Goal: Task Accomplishment & Management: Use online tool/utility

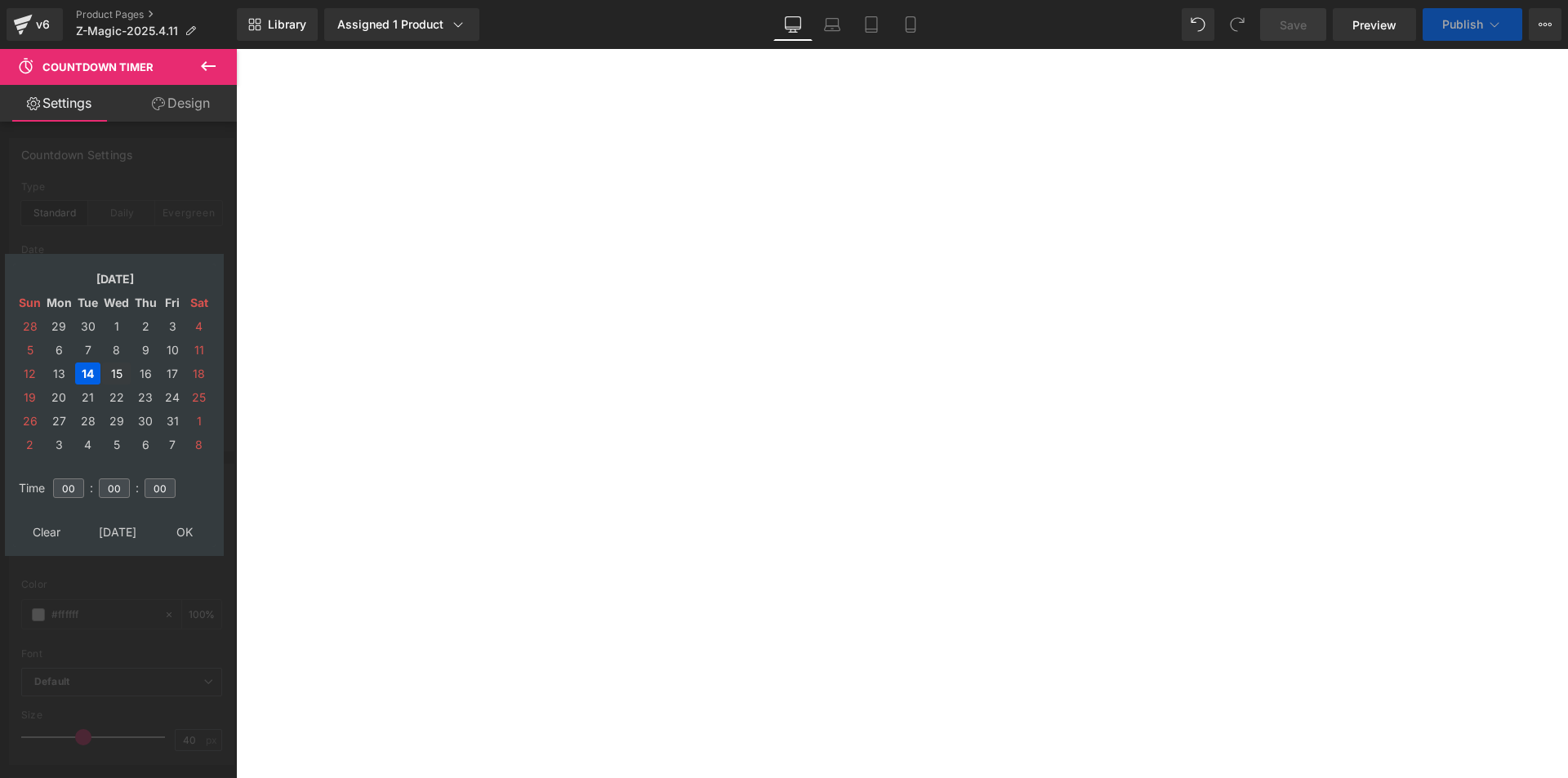
click at [117, 370] on td "15" at bounding box center [115, 373] width 28 height 22
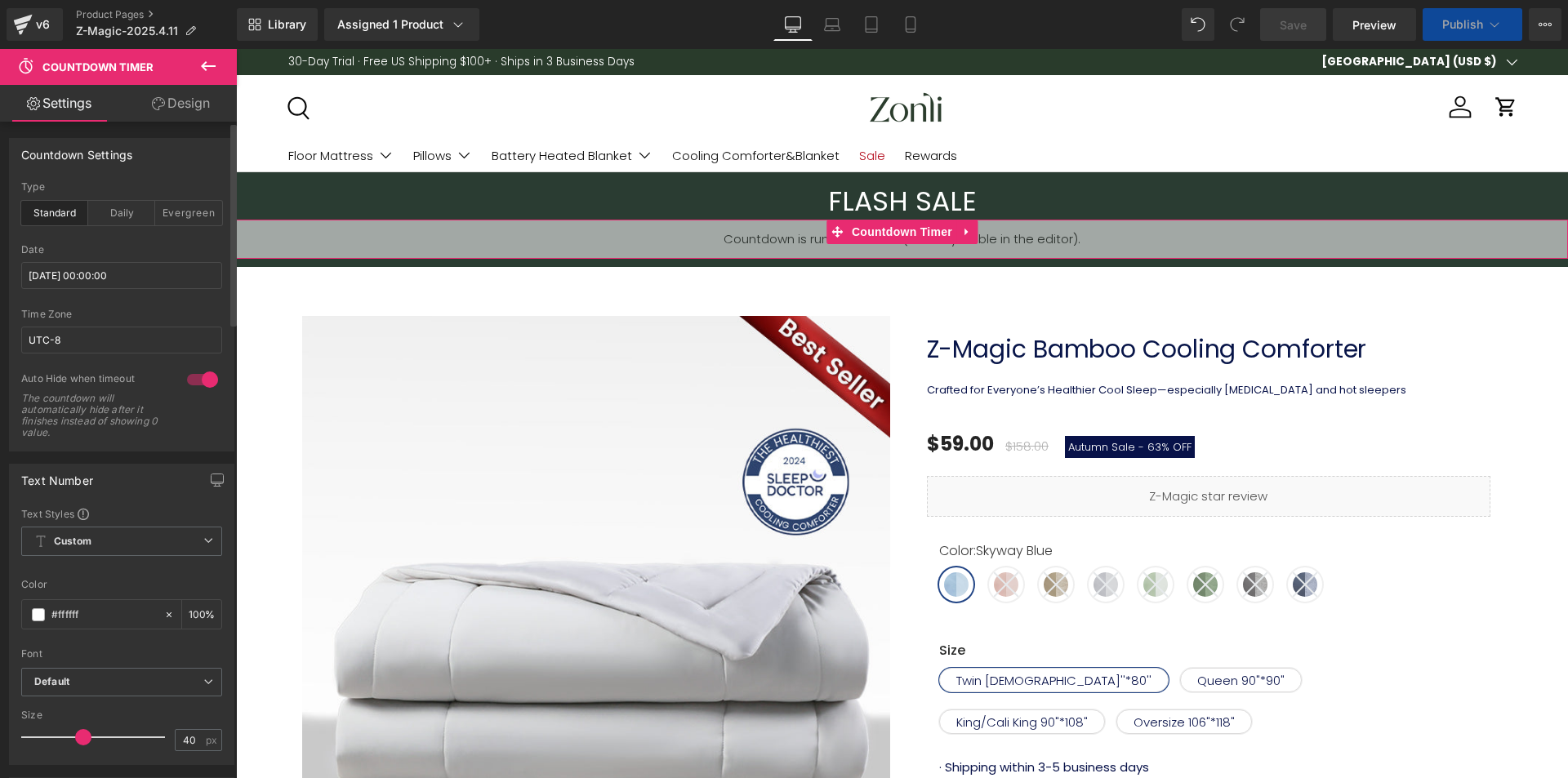
type input "[DATE] 00:00:00"
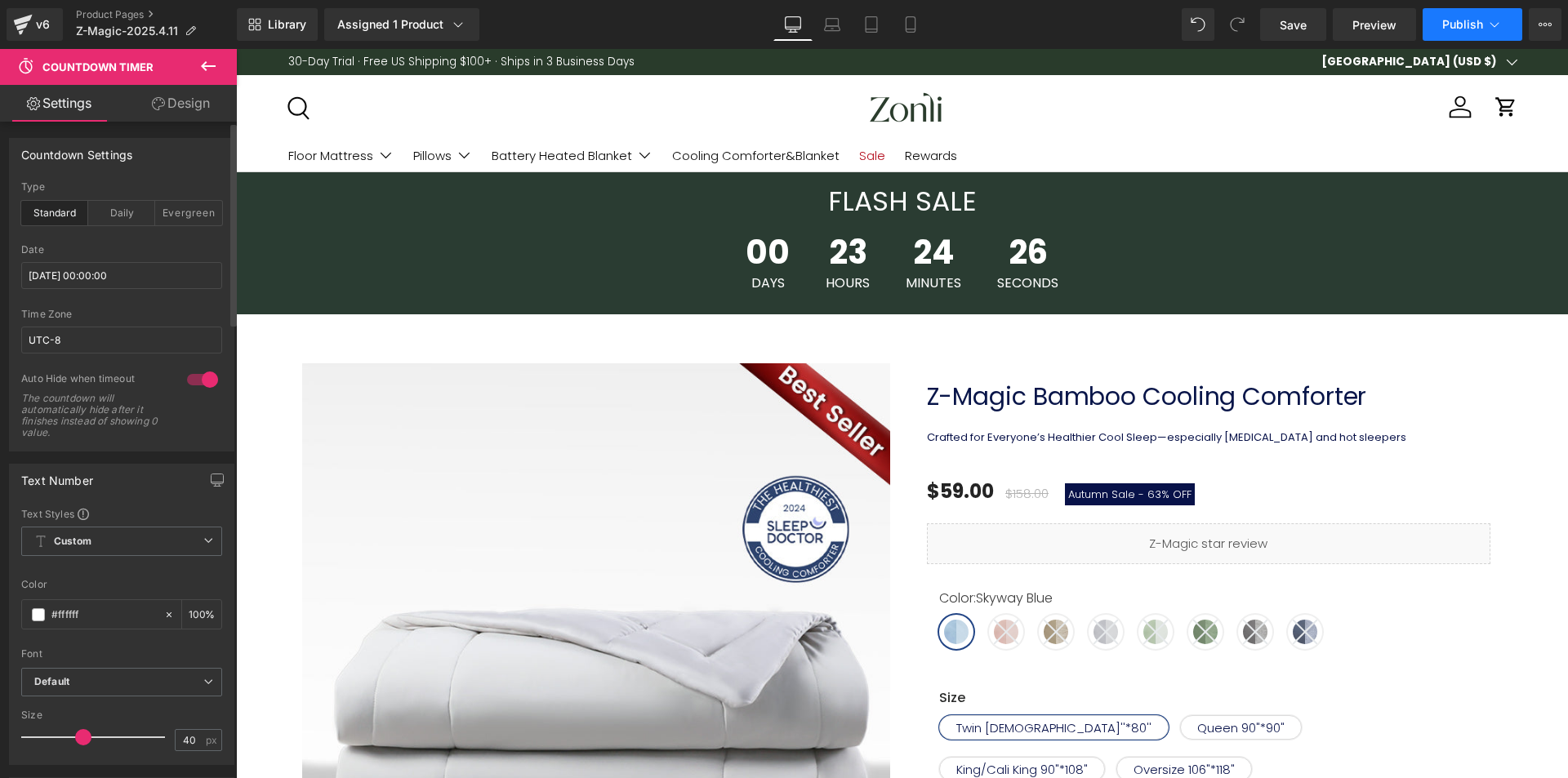
click at [1481, 22] on span "Publish" at bounding box center [1462, 23] width 41 height 13
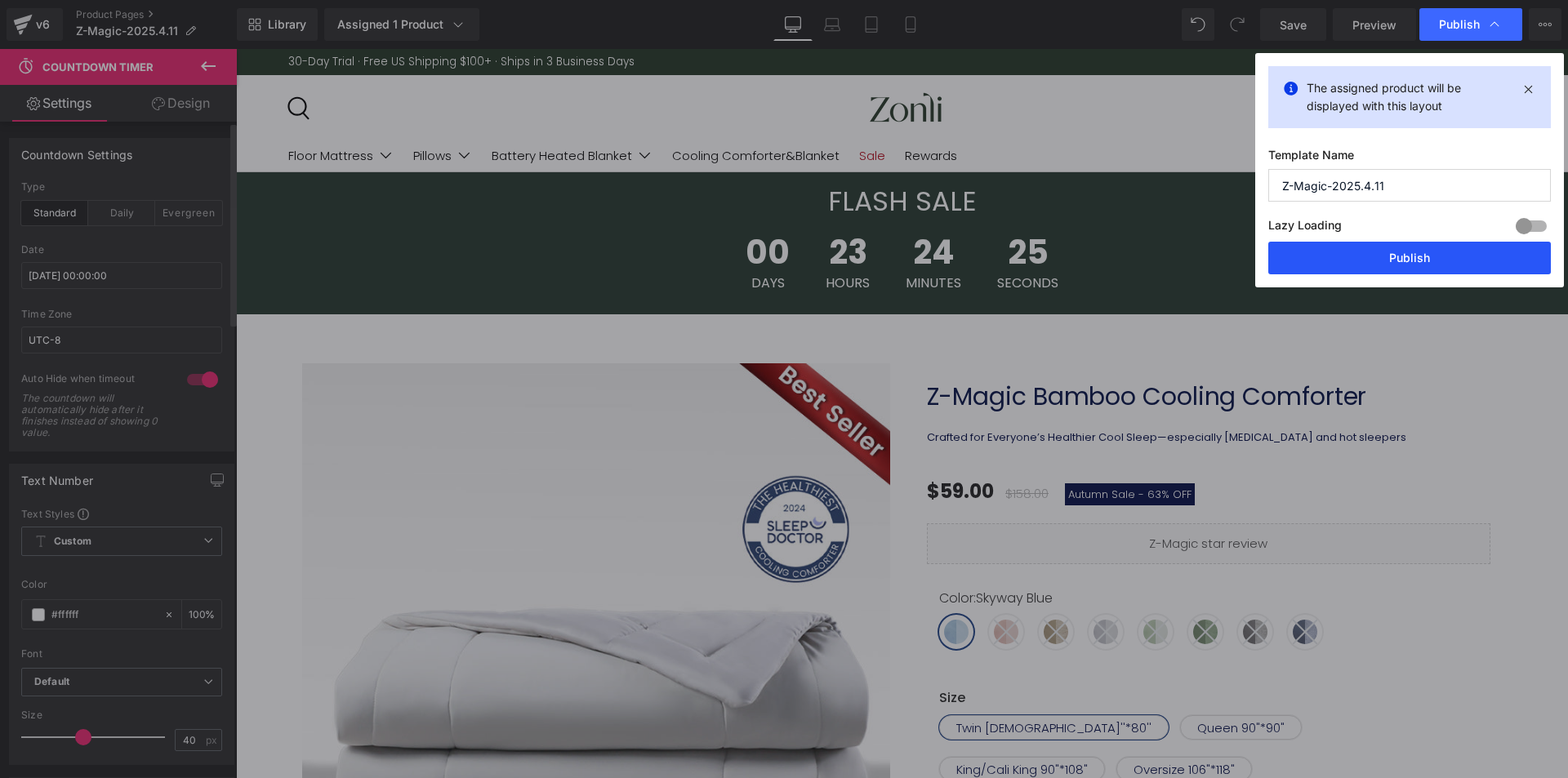
click at [1392, 249] on button "Publish" at bounding box center [1409, 257] width 282 height 32
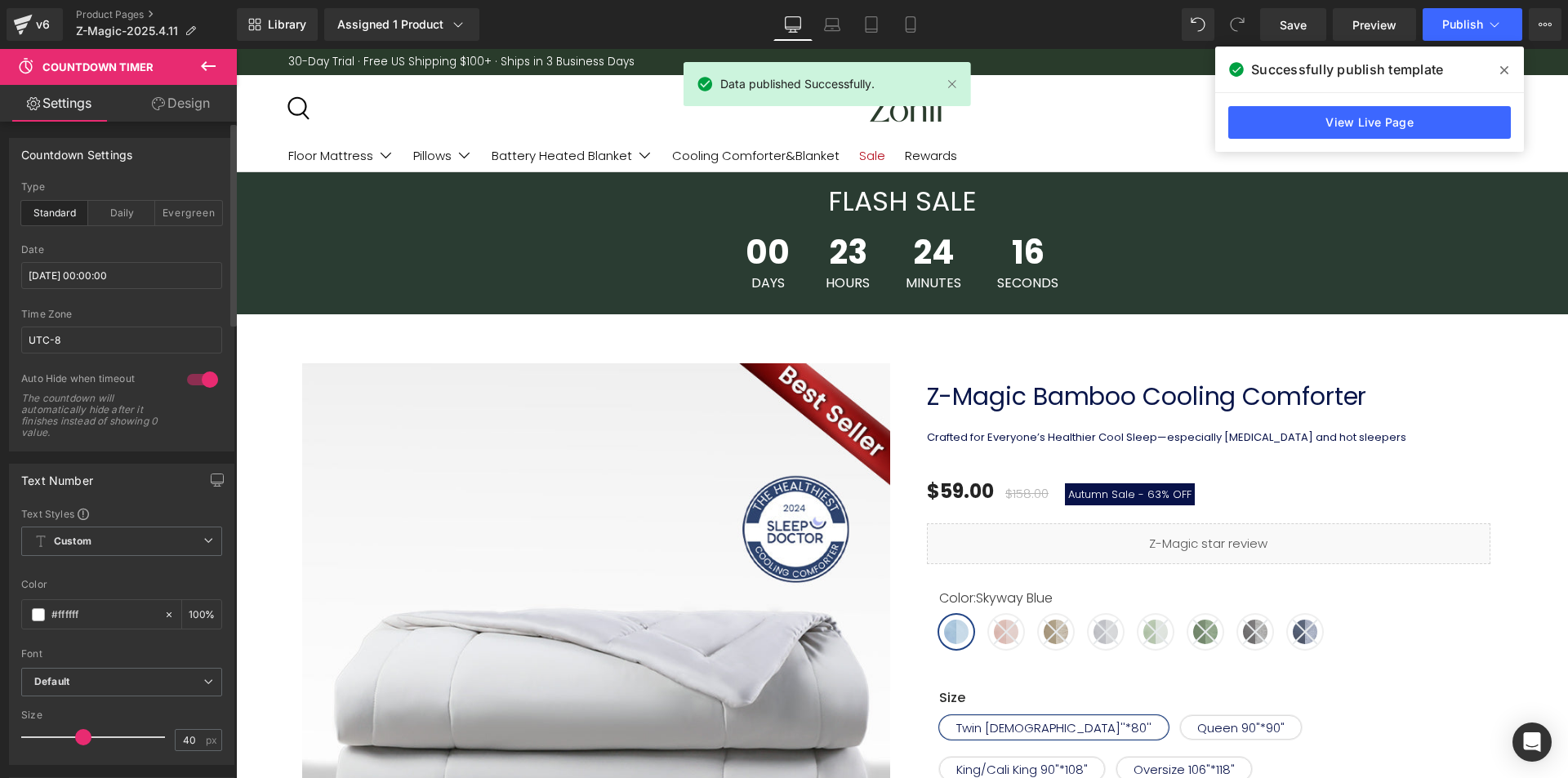
drag, startPoint x: 1505, startPoint y: 67, endPoint x: 736, endPoint y: 27, distance: 770.0
click at [1505, 67] on icon at bounding box center [1504, 70] width 8 height 8
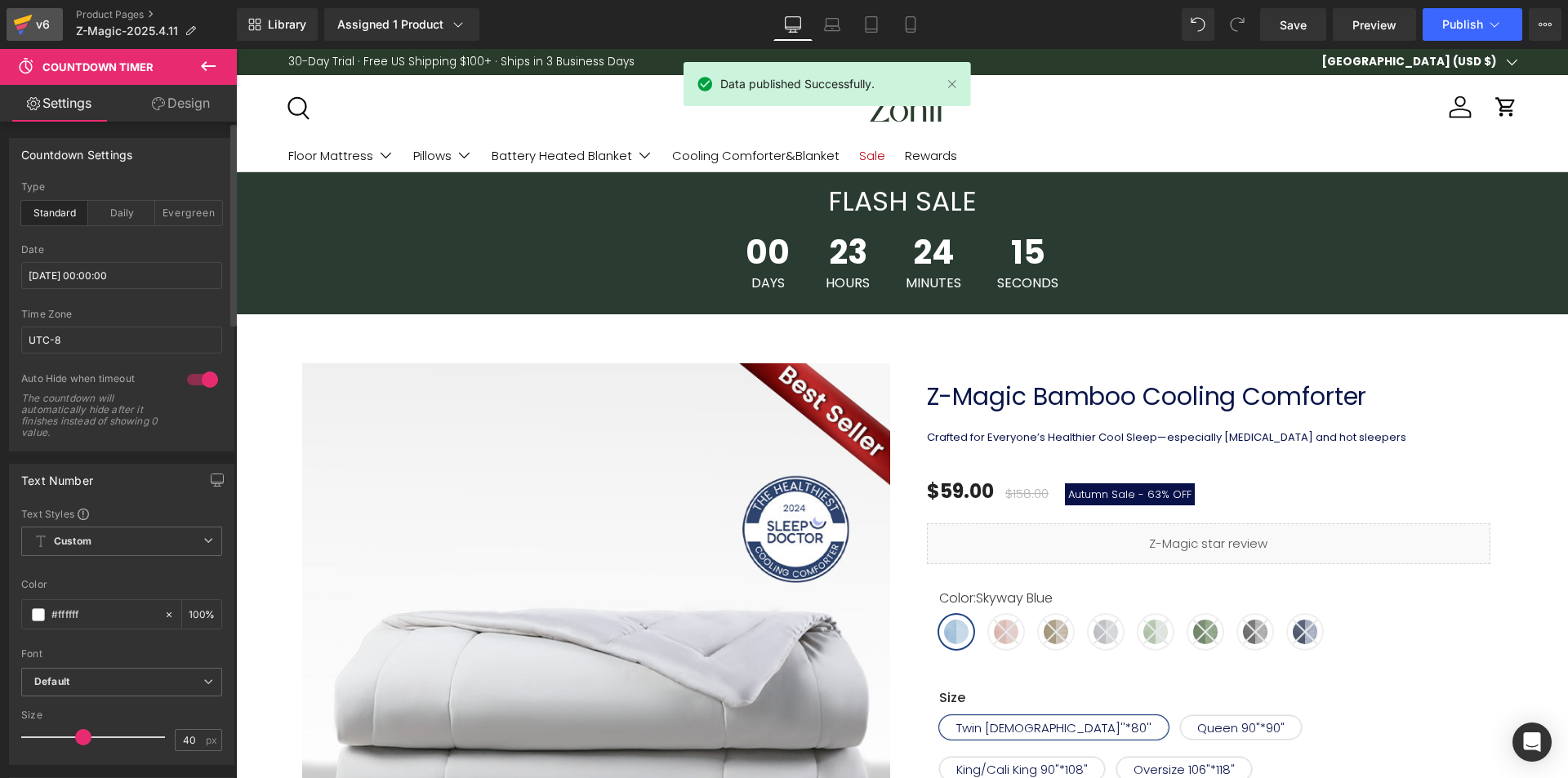
click at [20, 20] on icon at bounding box center [22, 20] width 19 height 11
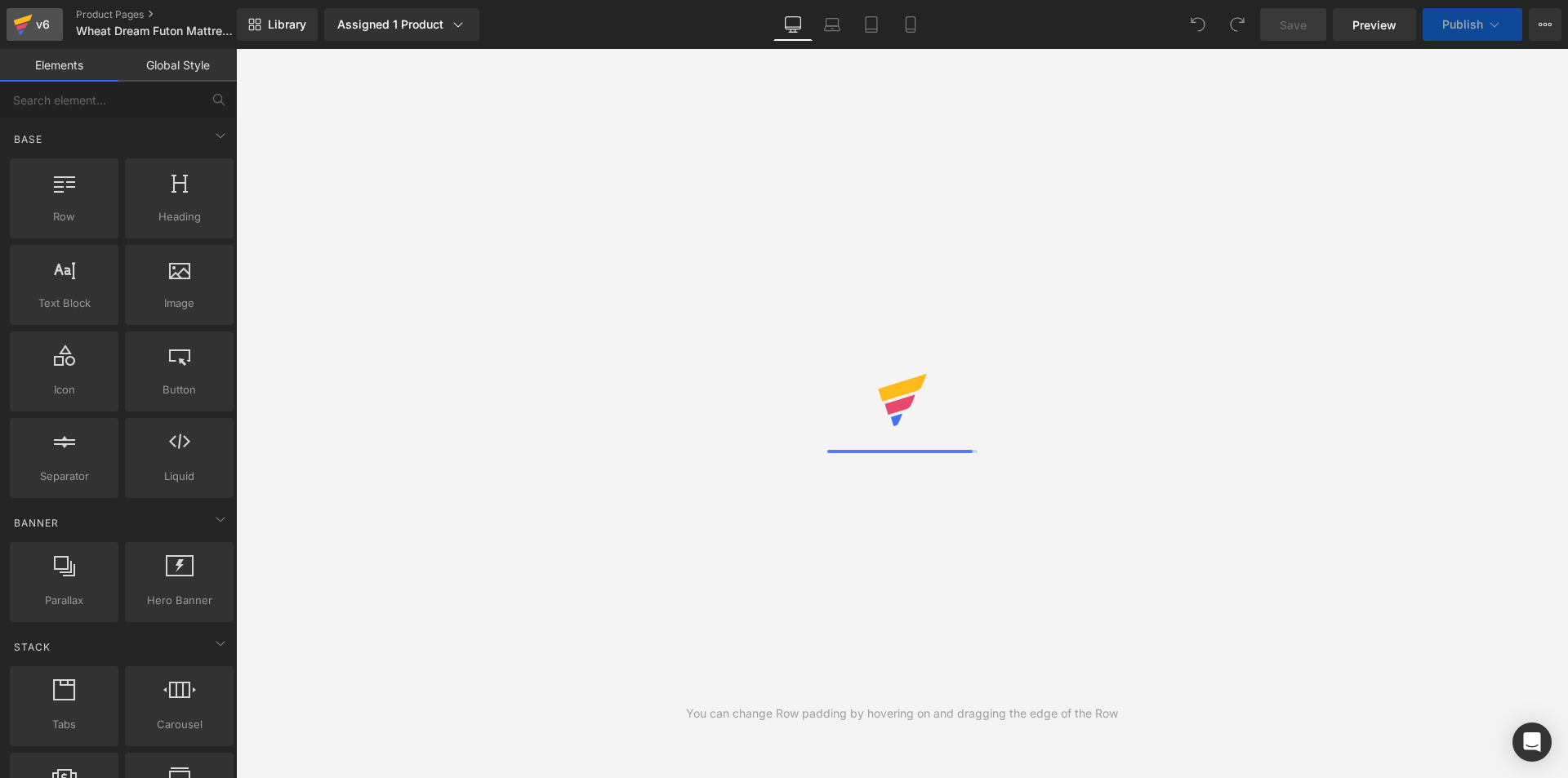
click at [44, 27] on div "v6" at bounding box center [42, 24] width 21 height 22
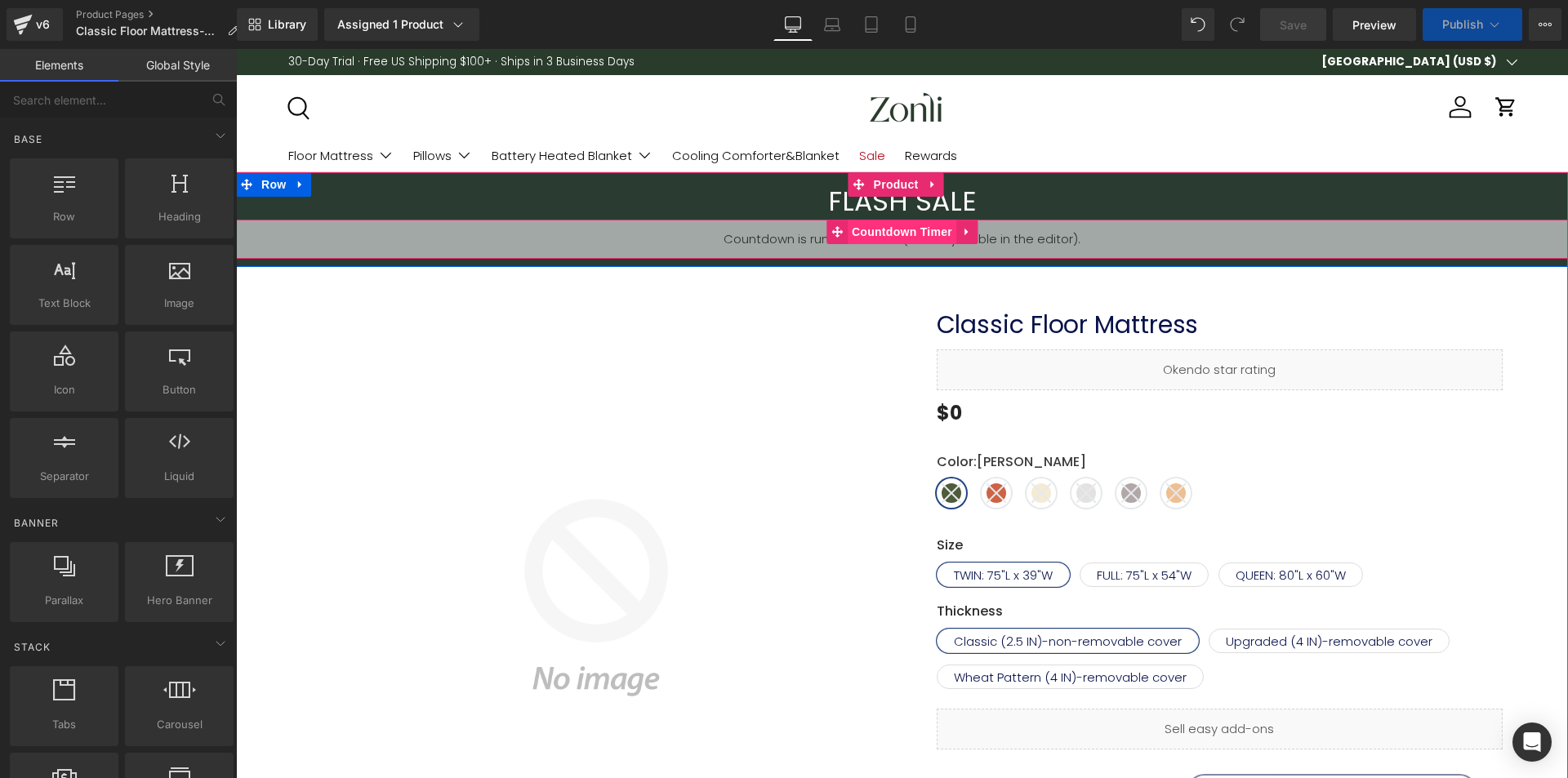
click at [892, 230] on span "Countdown Timer" at bounding box center [902, 232] width 108 height 24
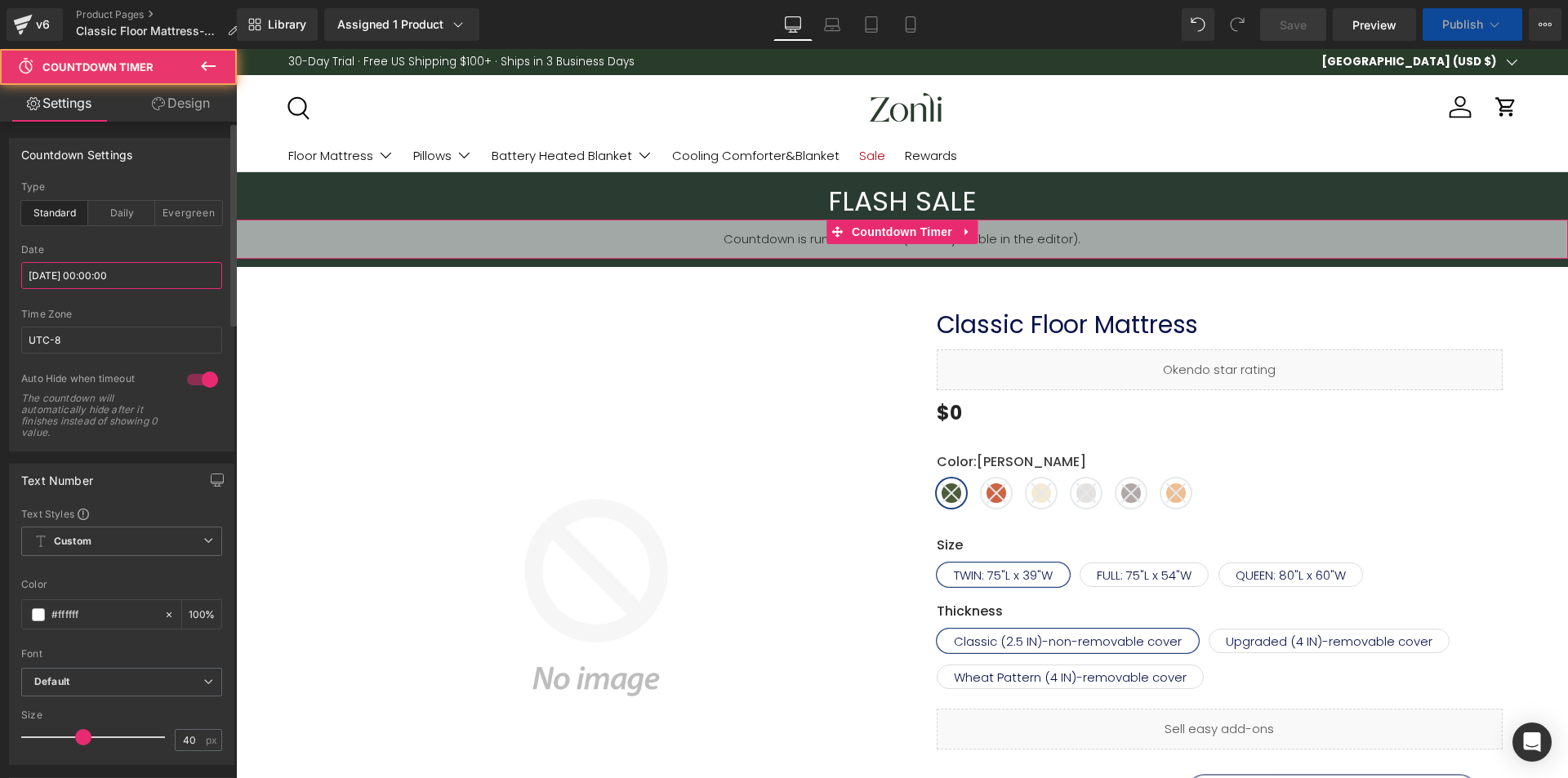
click at [106, 272] on input "[DATE] 00:00:00" at bounding box center [122, 276] width 201 height 27
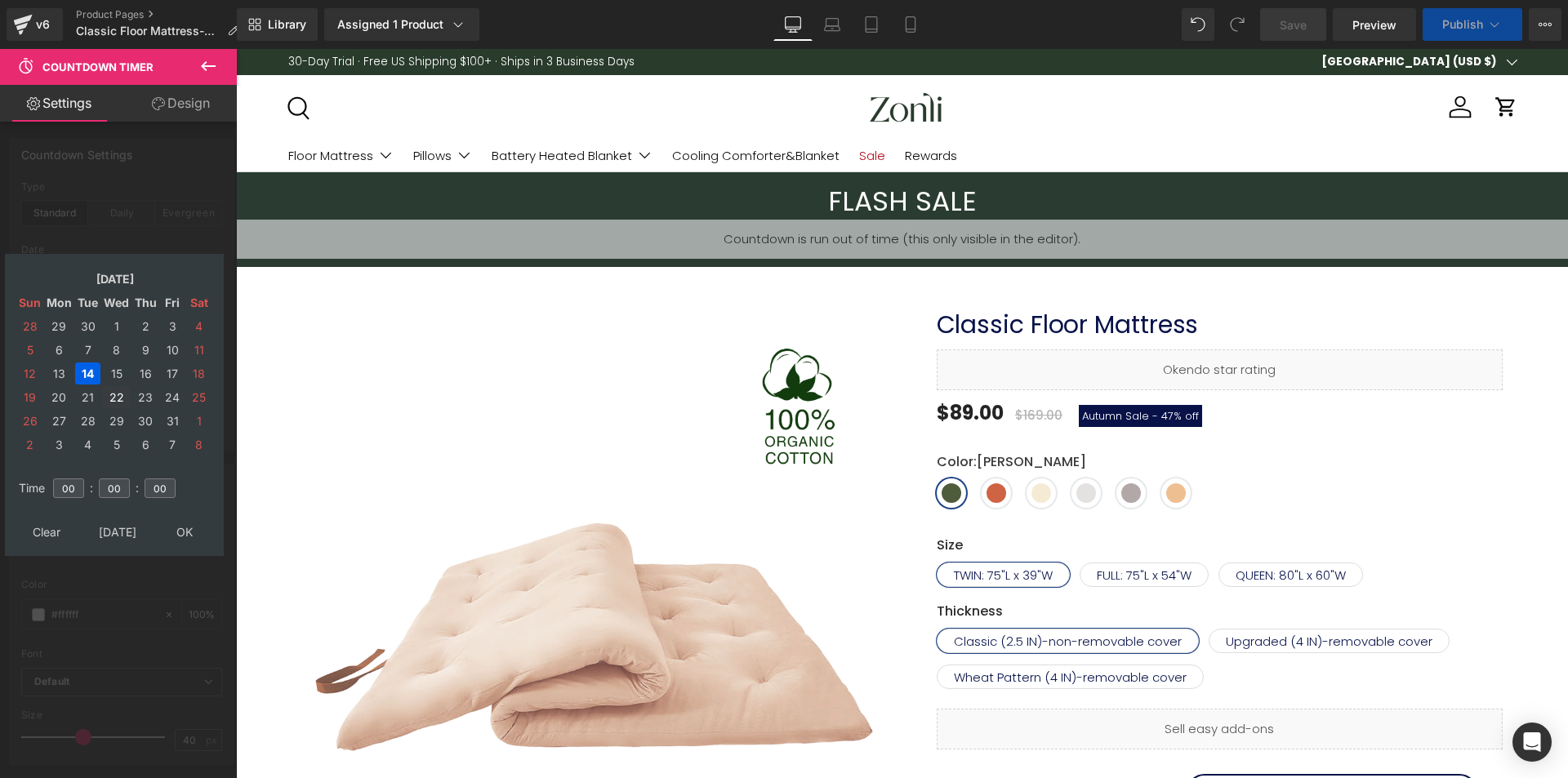
click at [109, 371] on td "15" at bounding box center [115, 373] width 28 height 22
drag, startPoint x: 183, startPoint y: 529, endPoint x: 236, endPoint y: 521, distance: 53.6
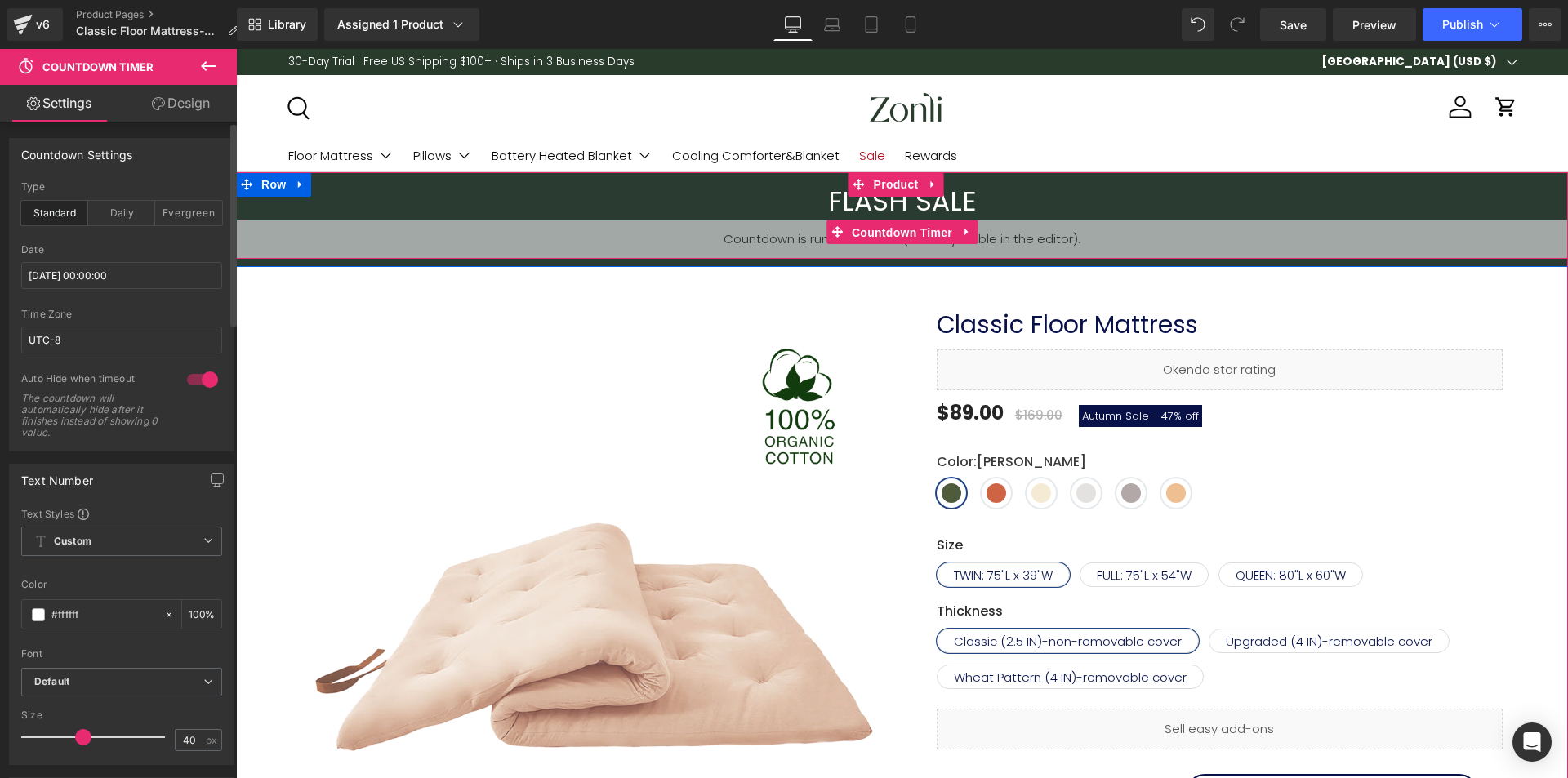
click at [918, 222] on span "Countdown Timer" at bounding box center [902, 233] width 108 height 24
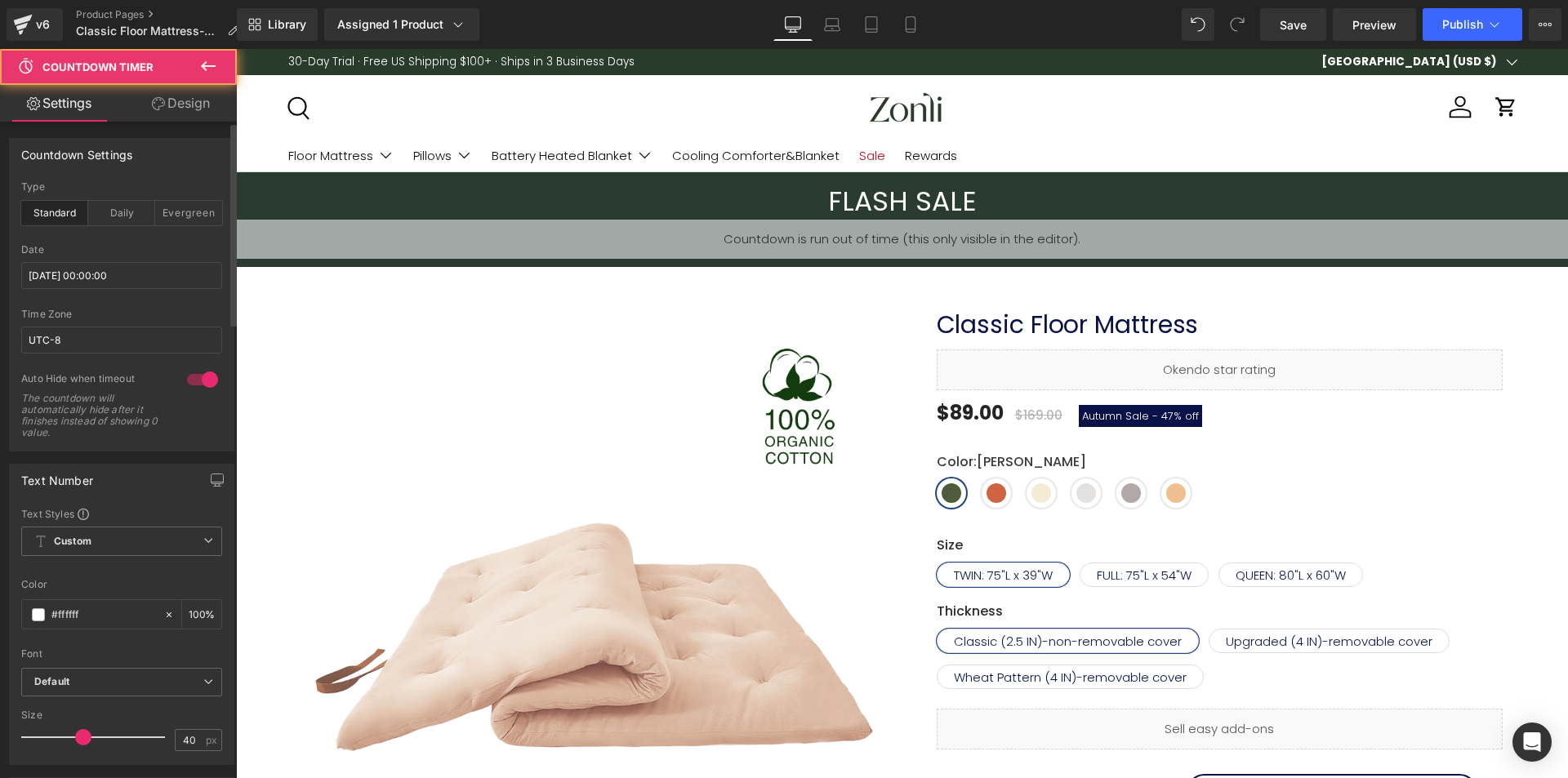
click at [95, 241] on div at bounding box center [122, 238] width 201 height 11
click at [100, 263] on input "[DATE] 00:00:00" at bounding box center [122, 276] width 201 height 27
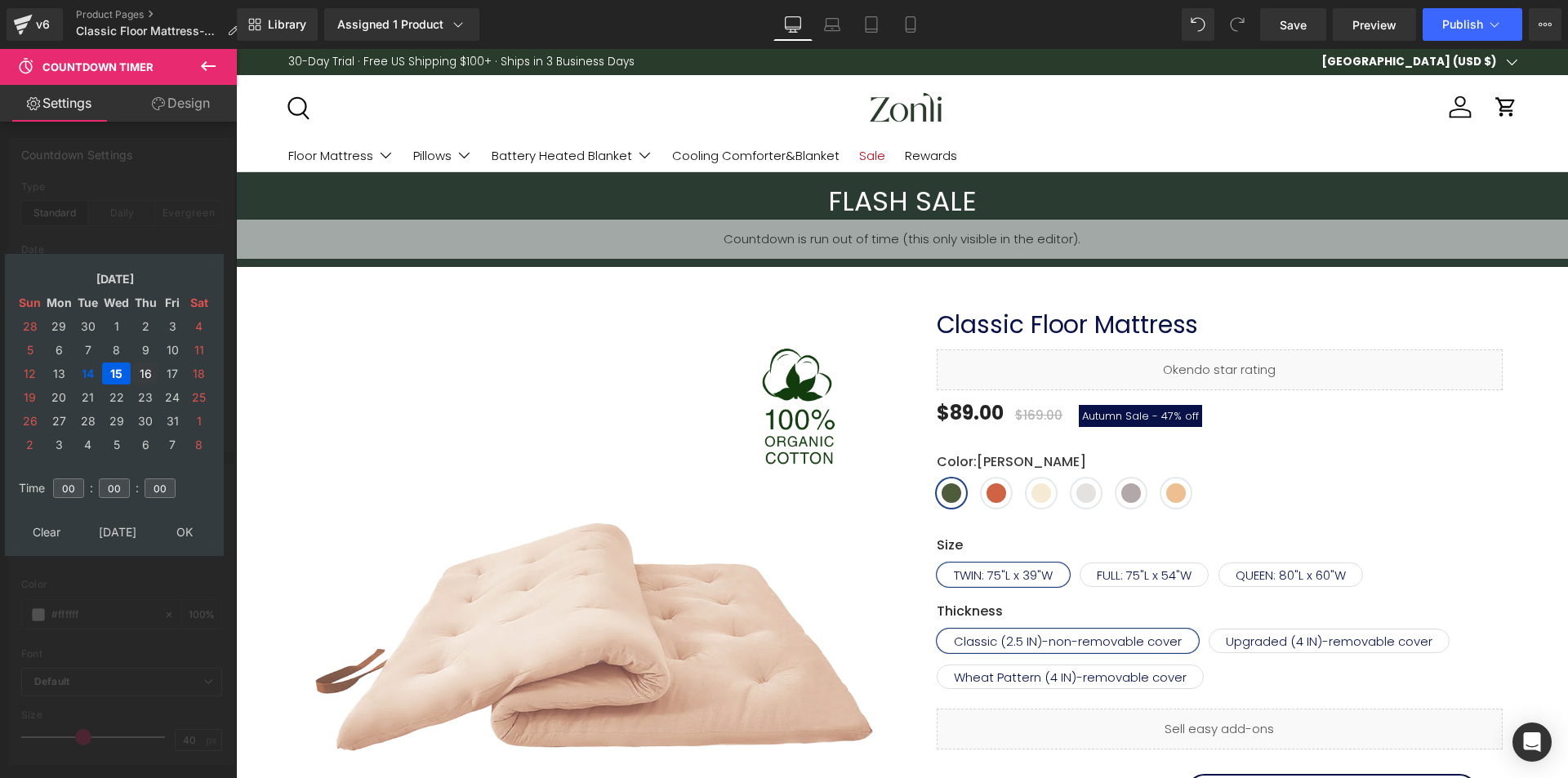
click at [147, 373] on td "16" at bounding box center [145, 373] width 26 height 22
click at [125, 387] on td "22" at bounding box center [115, 397] width 28 height 22
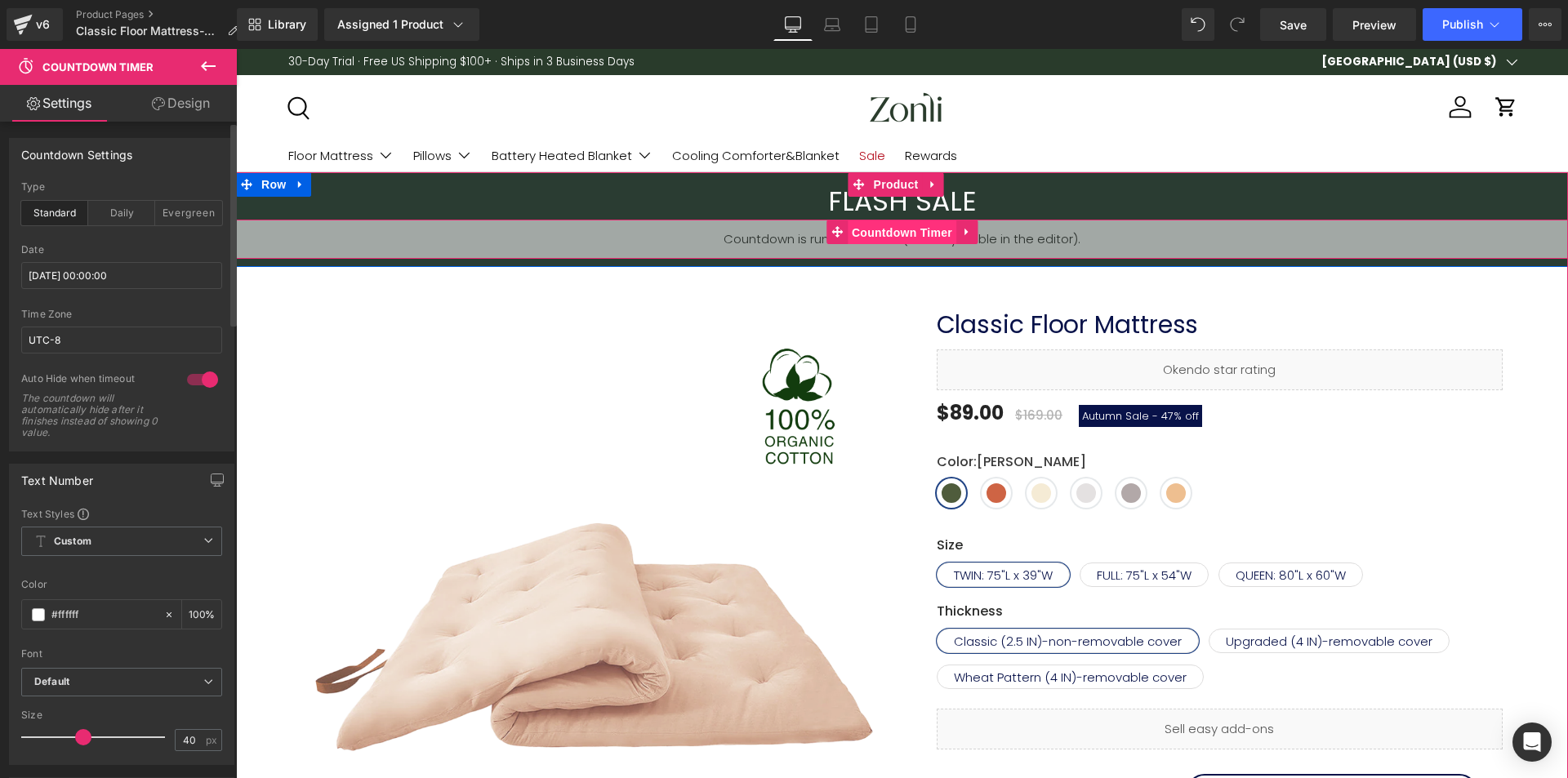
click at [925, 237] on span "Countdown Timer" at bounding box center [902, 233] width 108 height 24
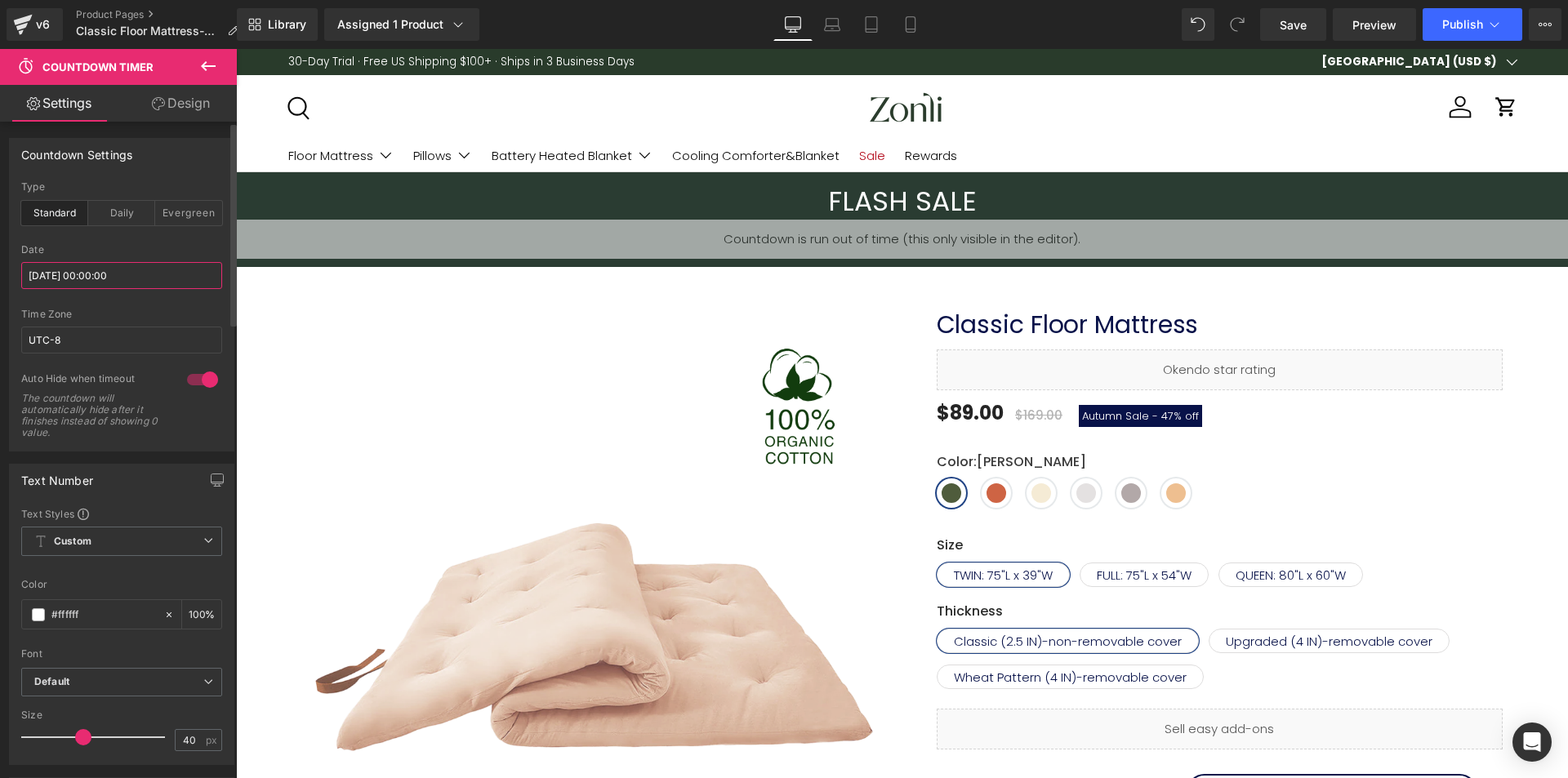
click at [68, 276] on input "[DATE] 00:00:00" at bounding box center [122, 276] width 201 height 27
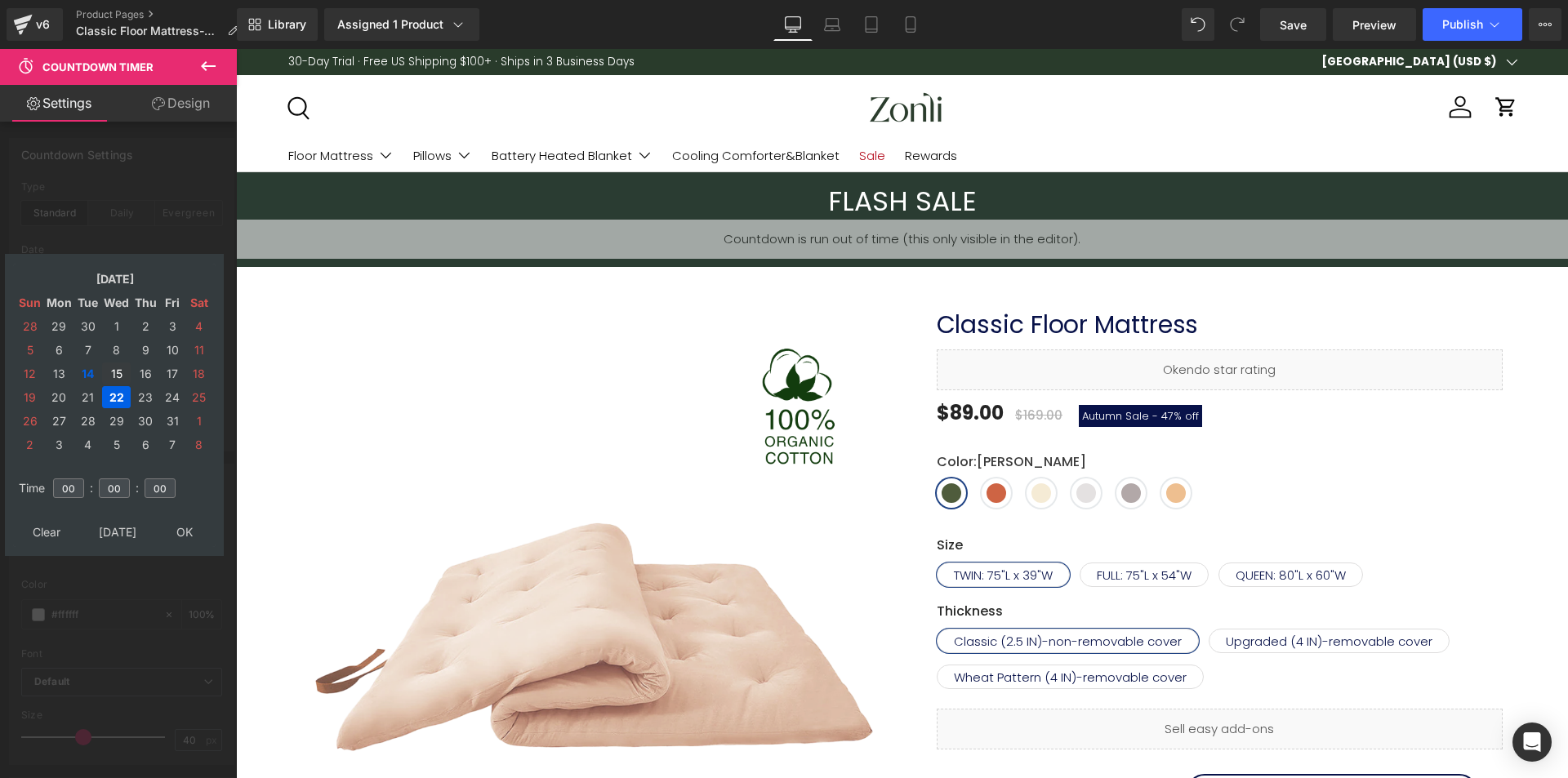
click at [114, 377] on td "15" at bounding box center [115, 373] width 28 height 22
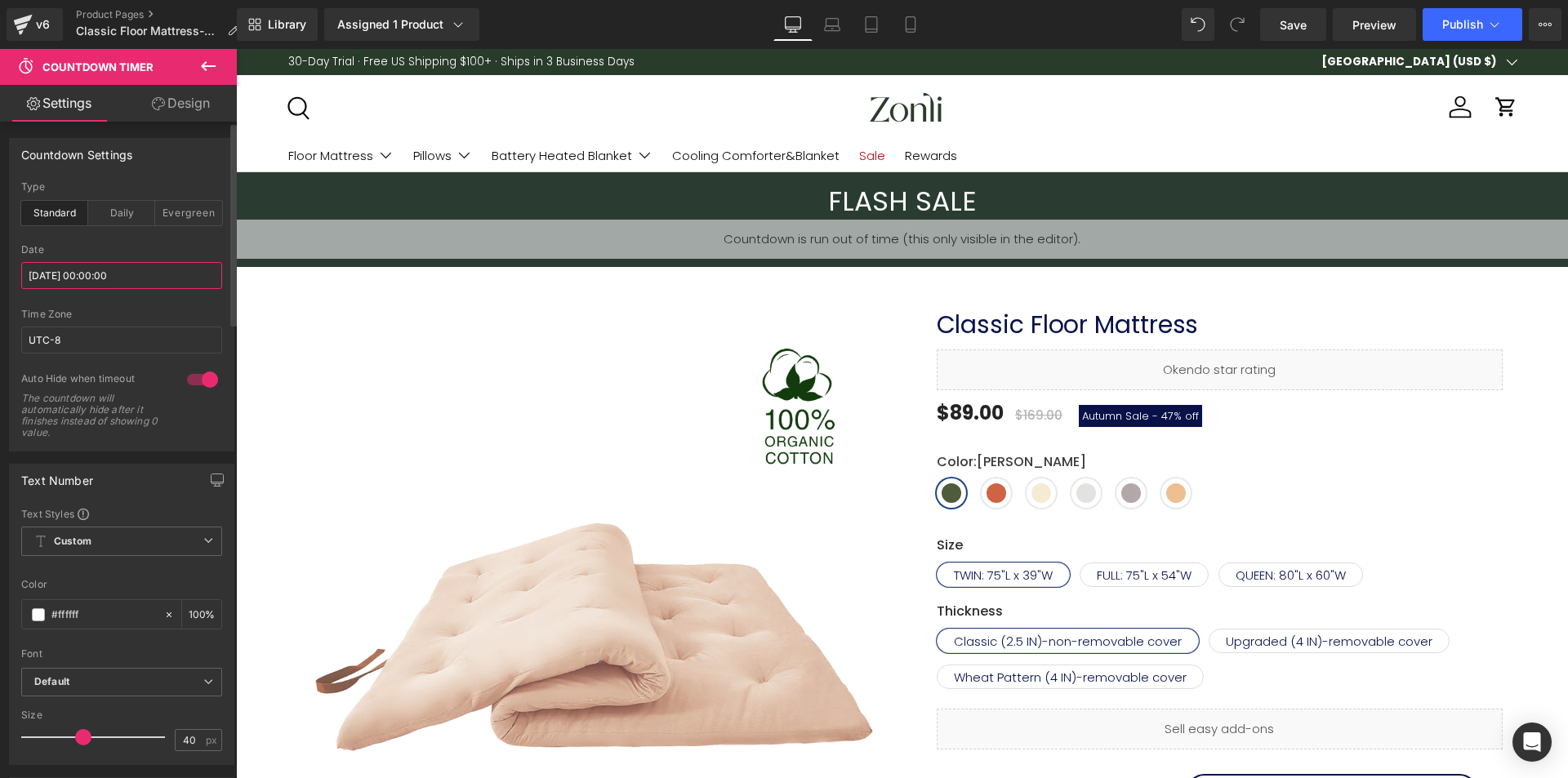
click at [121, 271] on input "[DATE] 00:00:00" at bounding box center [122, 276] width 201 height 27
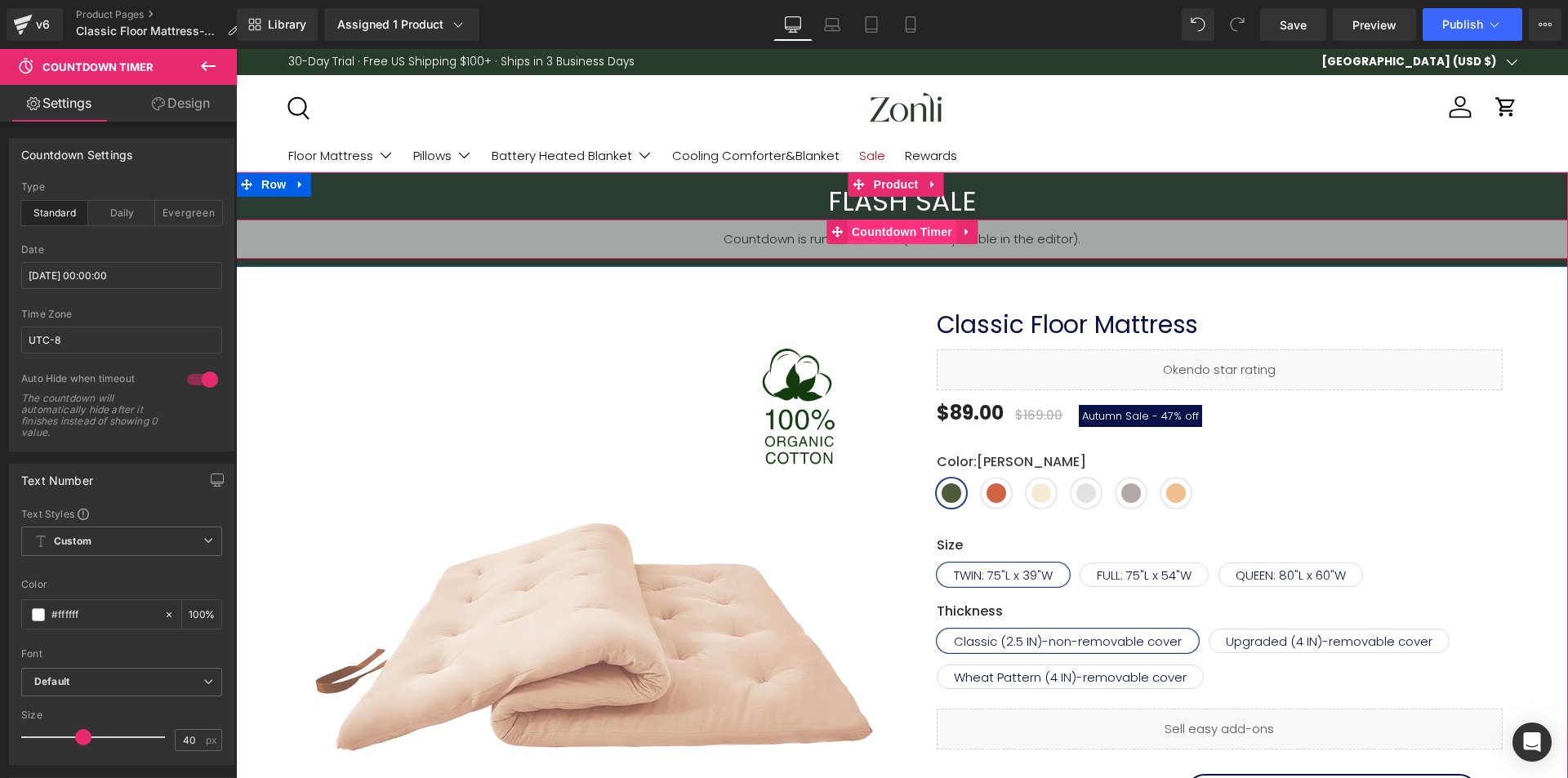
click at [879, 233] on span "Countdown Timer" at bounding box center [902, 232] width 108 height 24
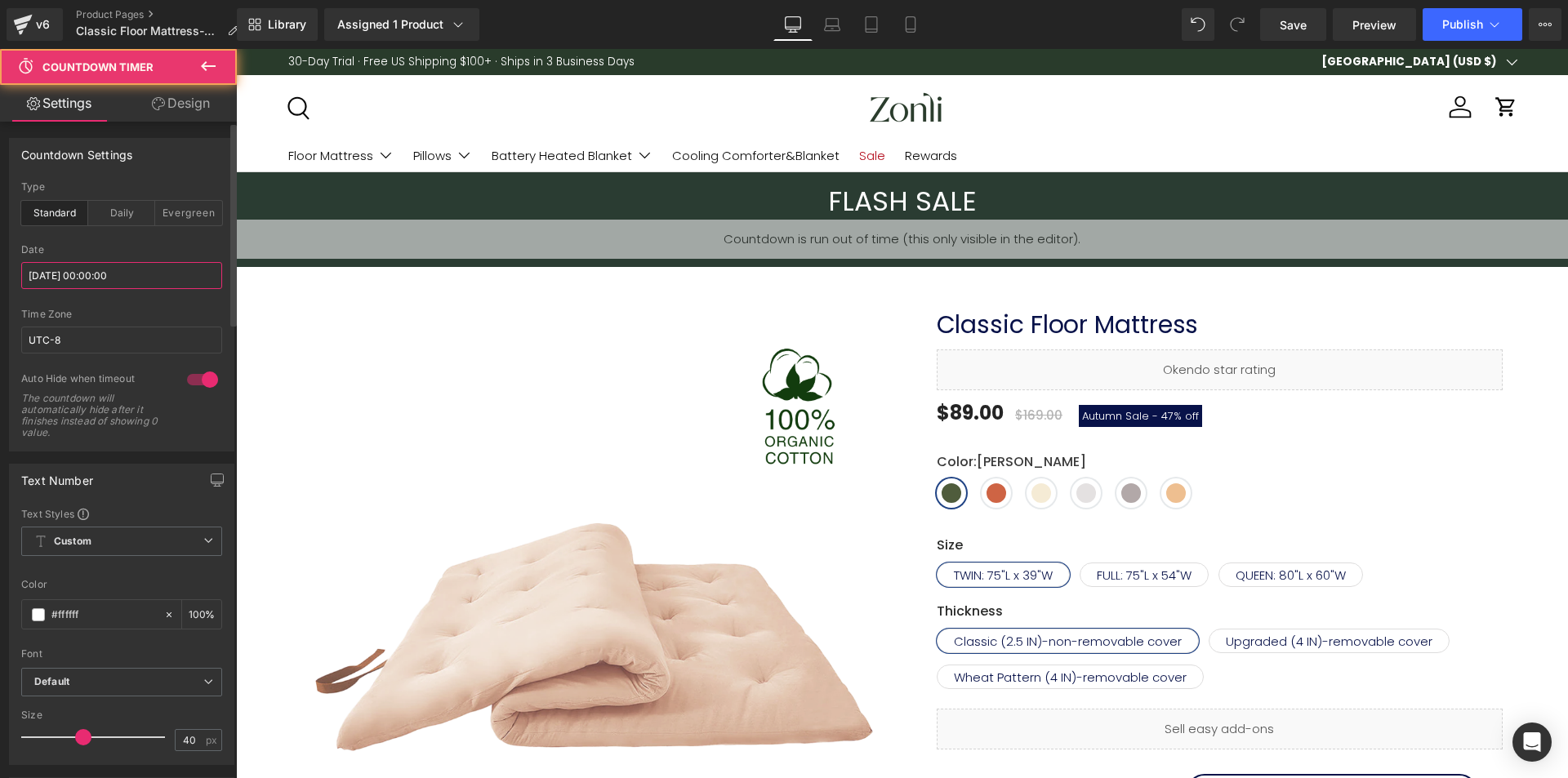
click at [138, 271] on input "[DATE] 00:00:00" at bounding box center [122, 276] width 201 height 27
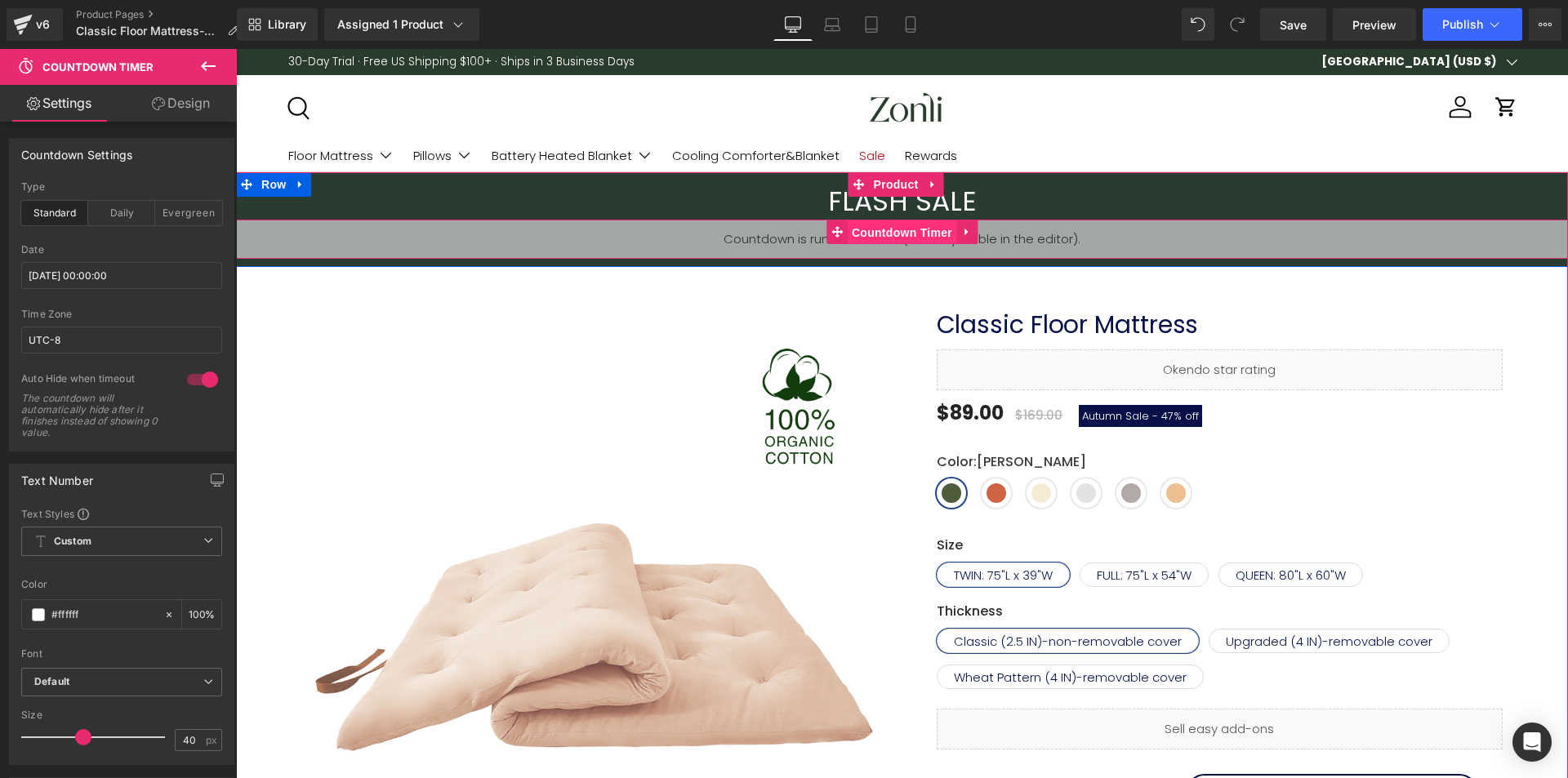
click at [911, 223] on span "Countdown Timer" at bounding box center [902, 233] width 108 height 24
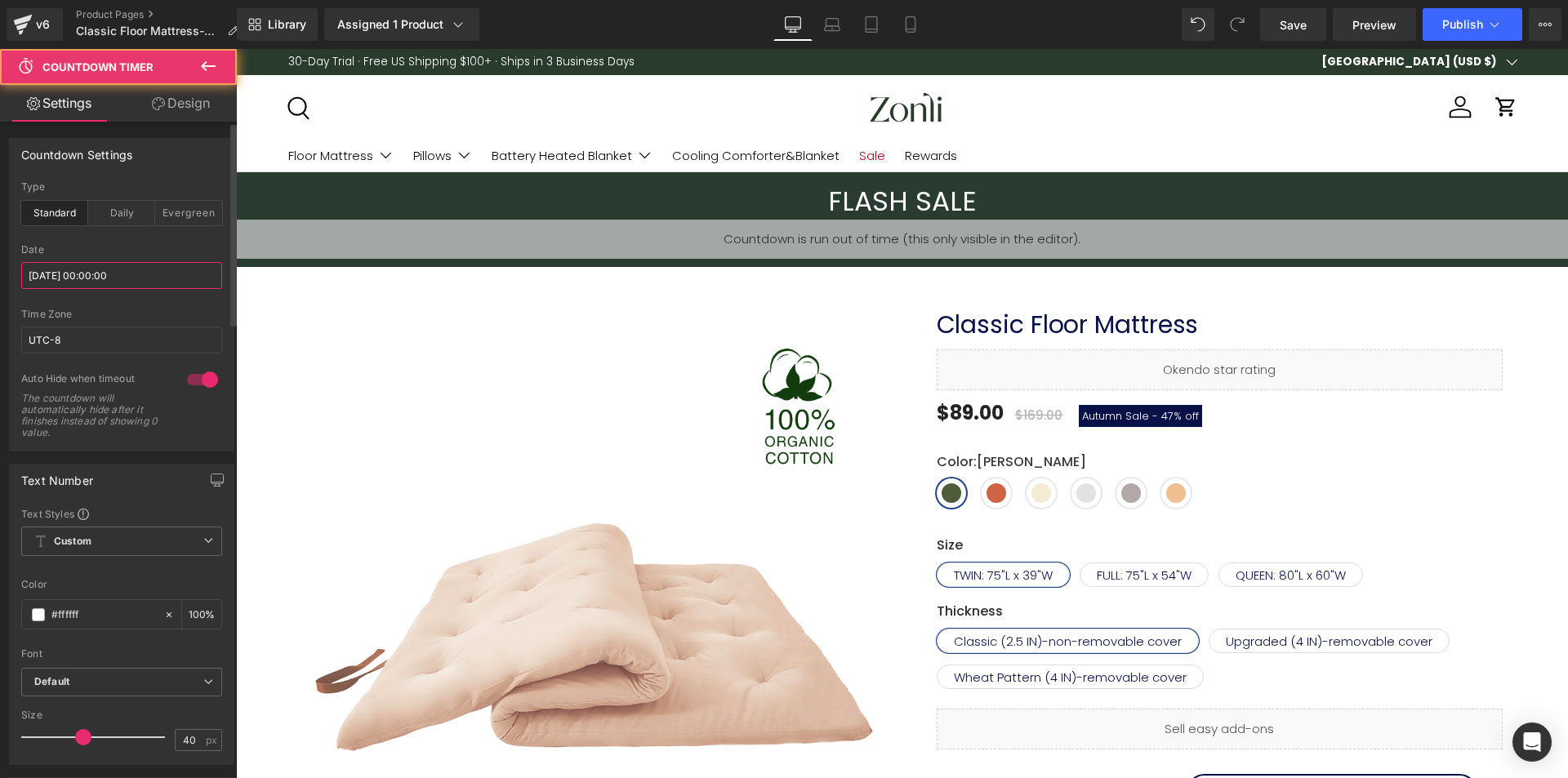
click at [142, 268] on input "[DATE] 00:00:00" at bounding box center [122, 276] width 201 height 27
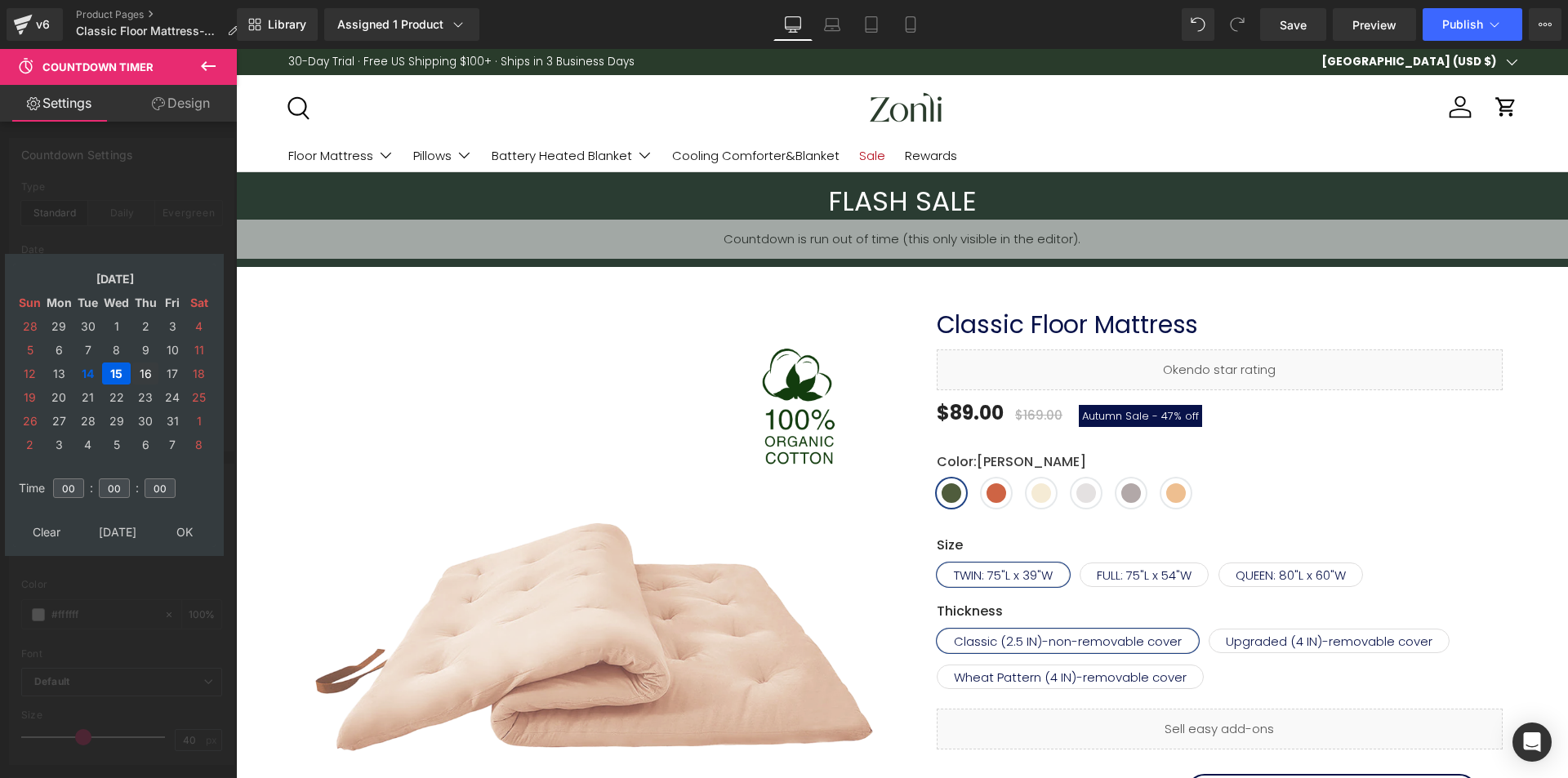
click at [142, 369] on td "16" at bounding box center [145, 373] width 26 height 22
click at [128, 371] on td "15" at bounding box center [115, 373] width 28 height 22
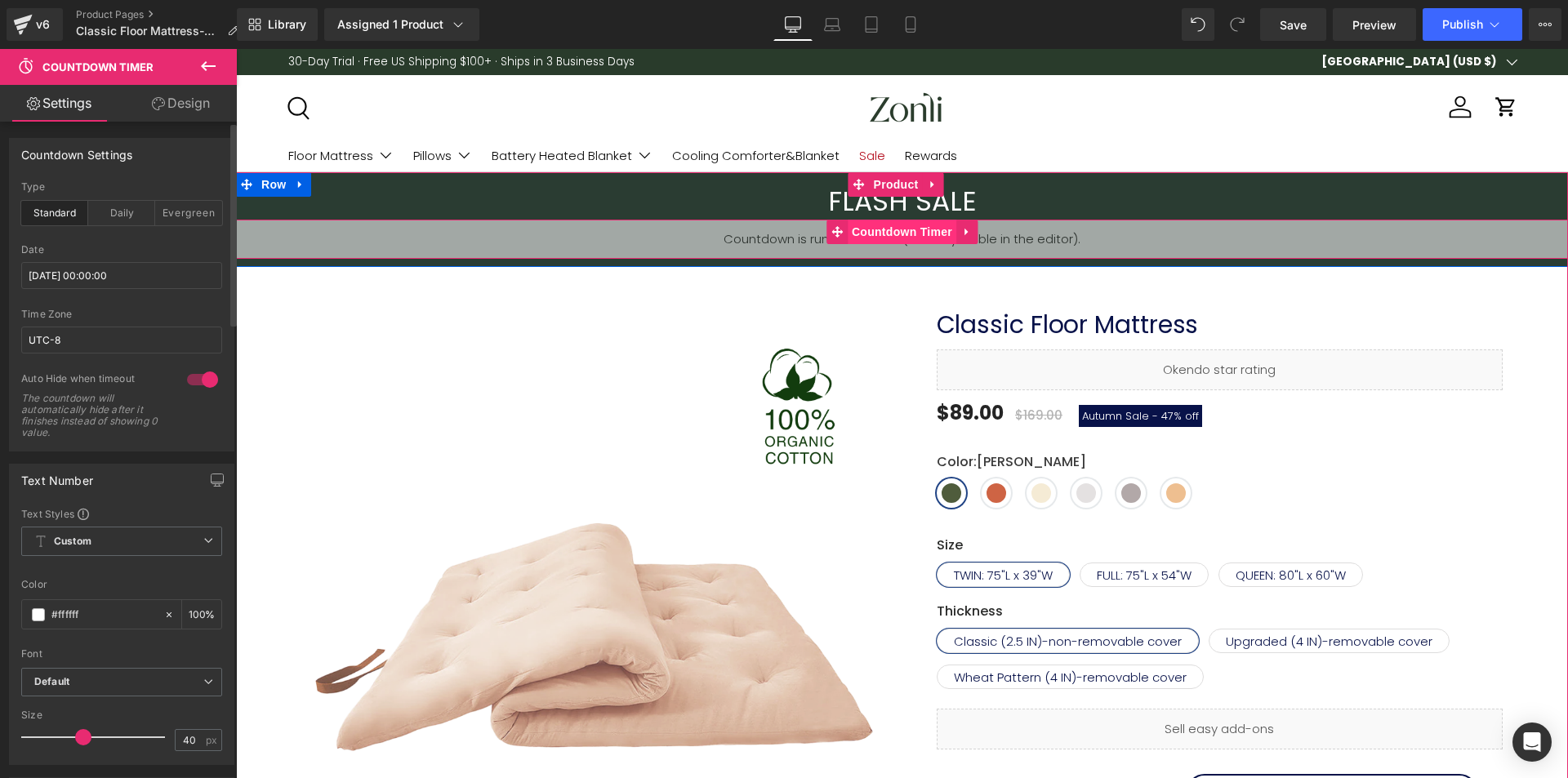
click at [892, 234] on span "Countdown Timer" at bounding box center [902, 232] width 108 height 24
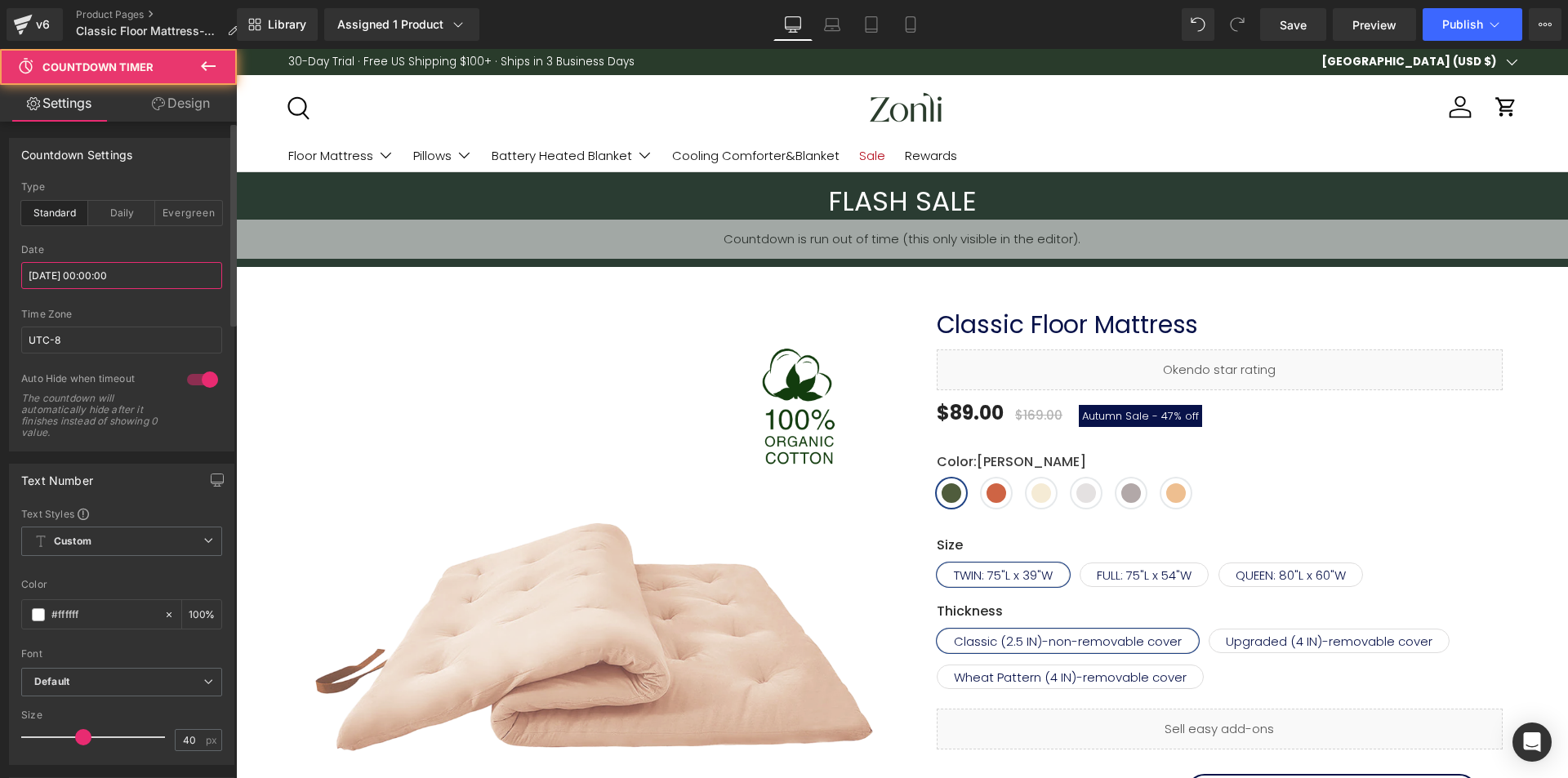
click at [140, 284] on input "[DATE] 00:00:00" at bounding box center [122, 276] width 201 height 27
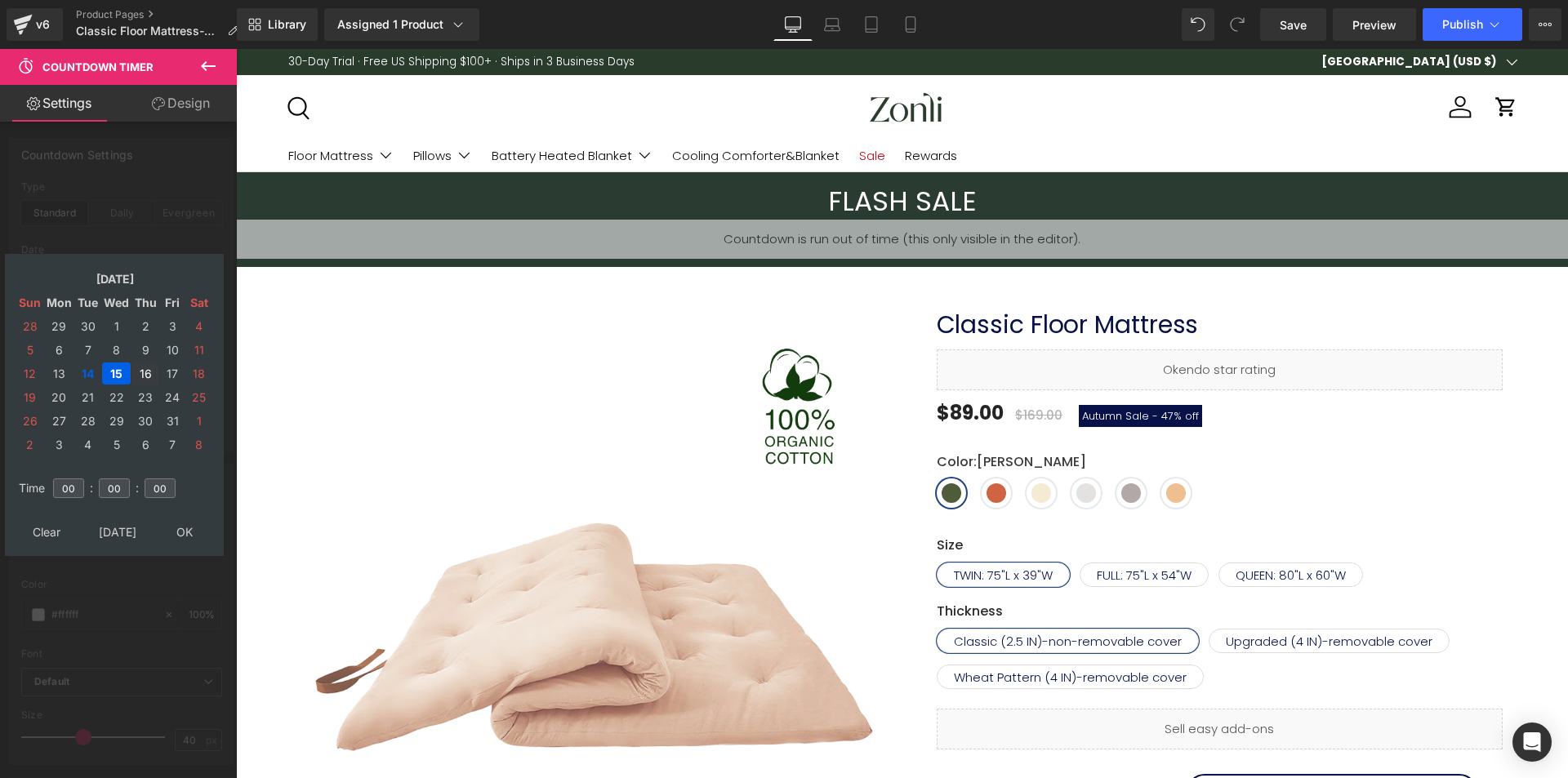
click at [142, 375] on td "16" at bounding box center [145, 373] width 26 height 22
click at [107, 370] on td "15" at bounding box center [115, 373] width 28 height 22
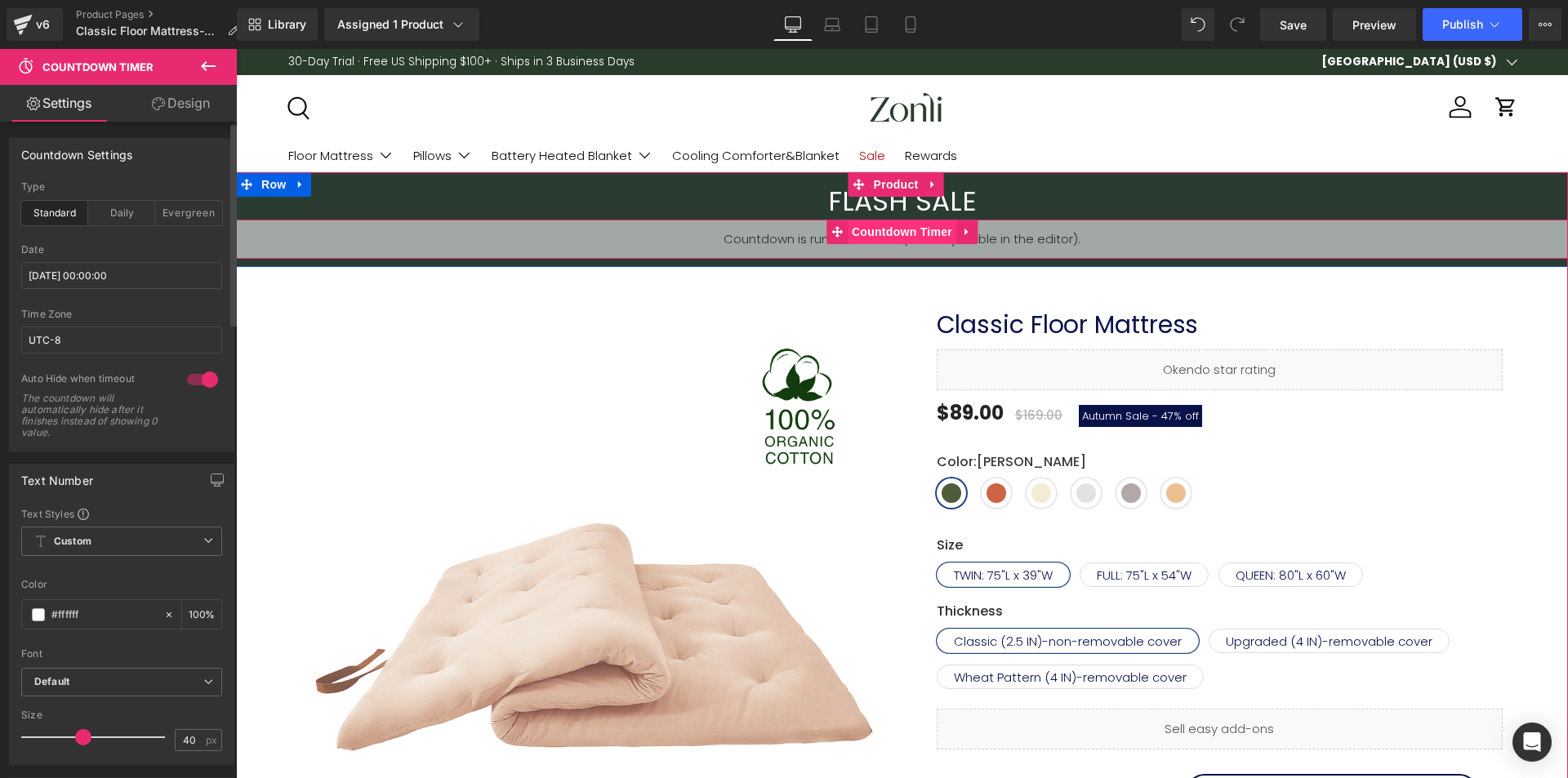
click at [853, 232] on span "Countdown Timer" at bounding box center [902, 232] width 108 height 24
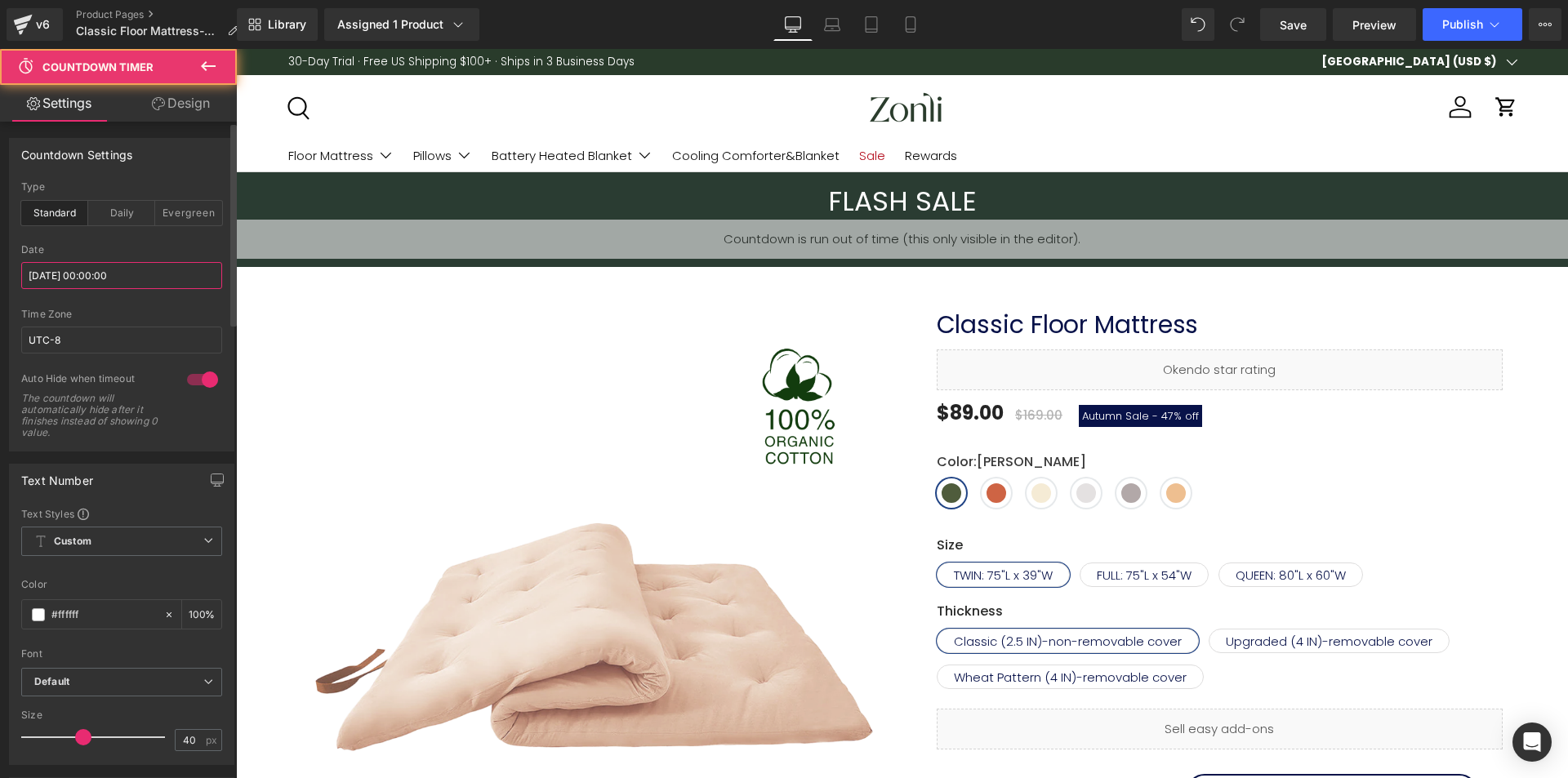
click at [162, 283] on input "[DATE] 00:00:00" at bounding box center [122, 276] width 201 height 27
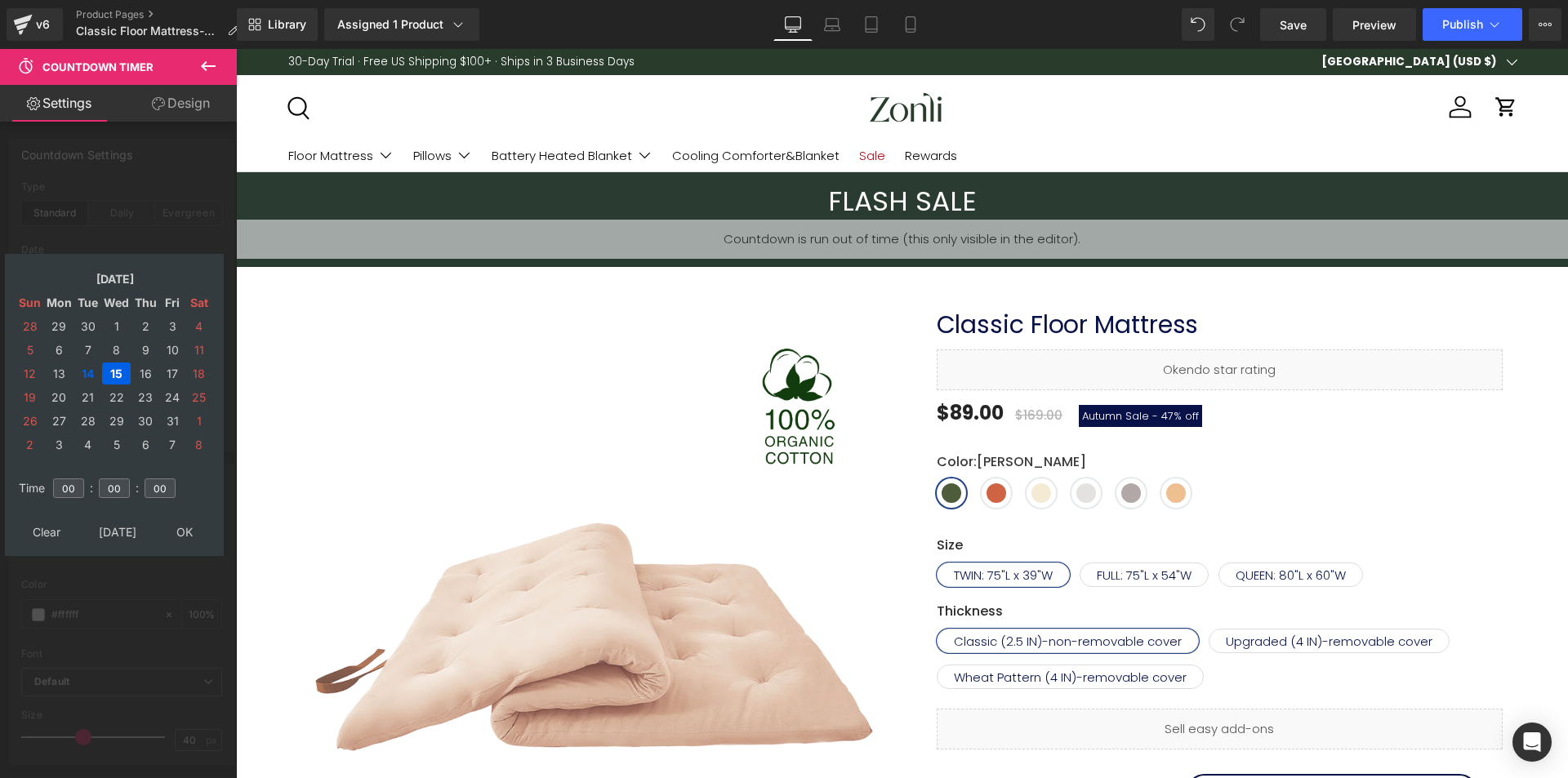
click at [120, 370] on td "15" at bounding box center [115, 373] width 28 height 22
click at [137, 372] on td "16" at bounding box center [145, 373] width 26 height 22
click at [117, 377] on td "15" at bounding box center [115, 373] width 28 height 22
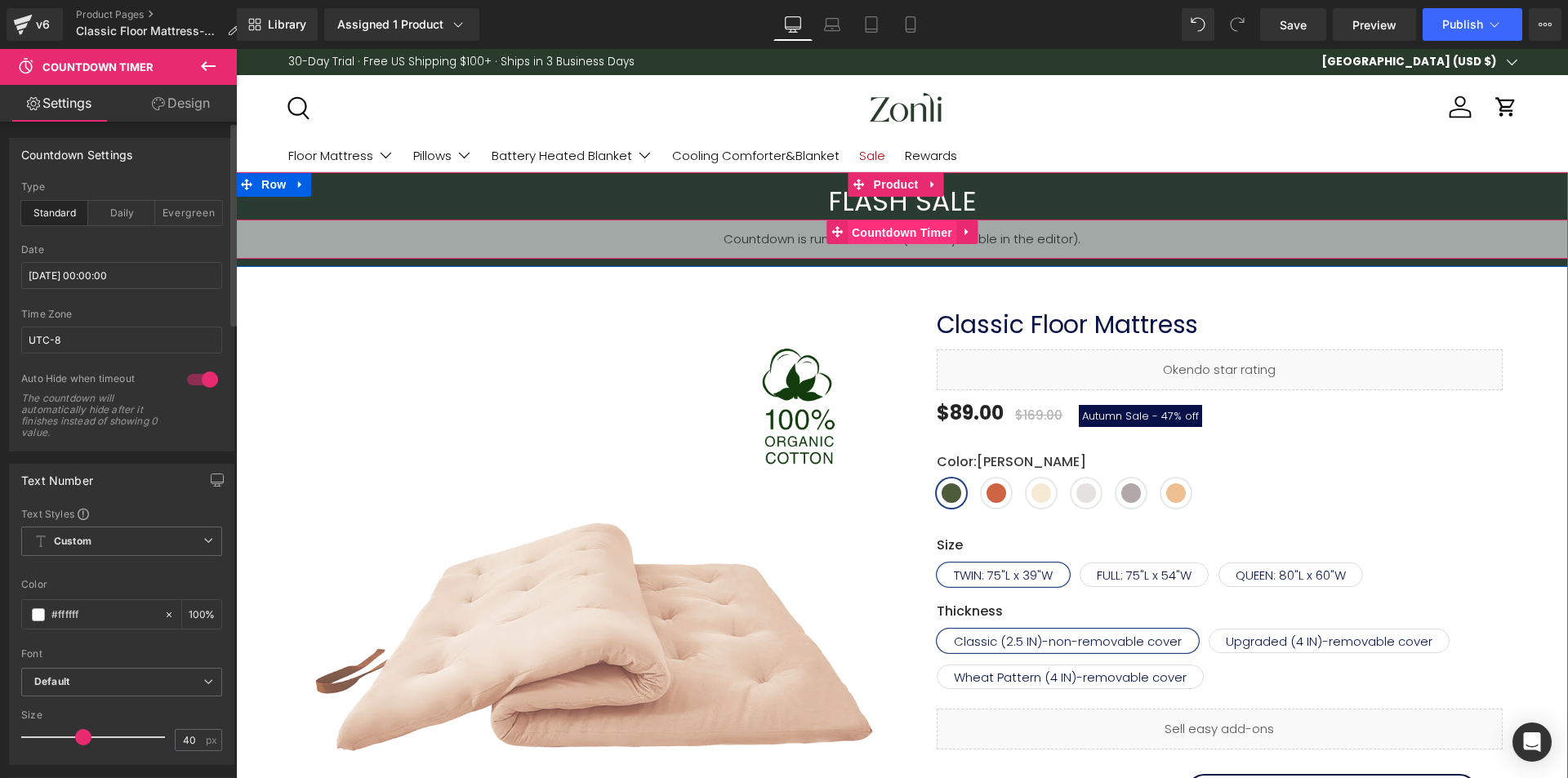
click at [897, 231] on span "Countdown Timer" at bounding box center [902, 233] width 108 height 24
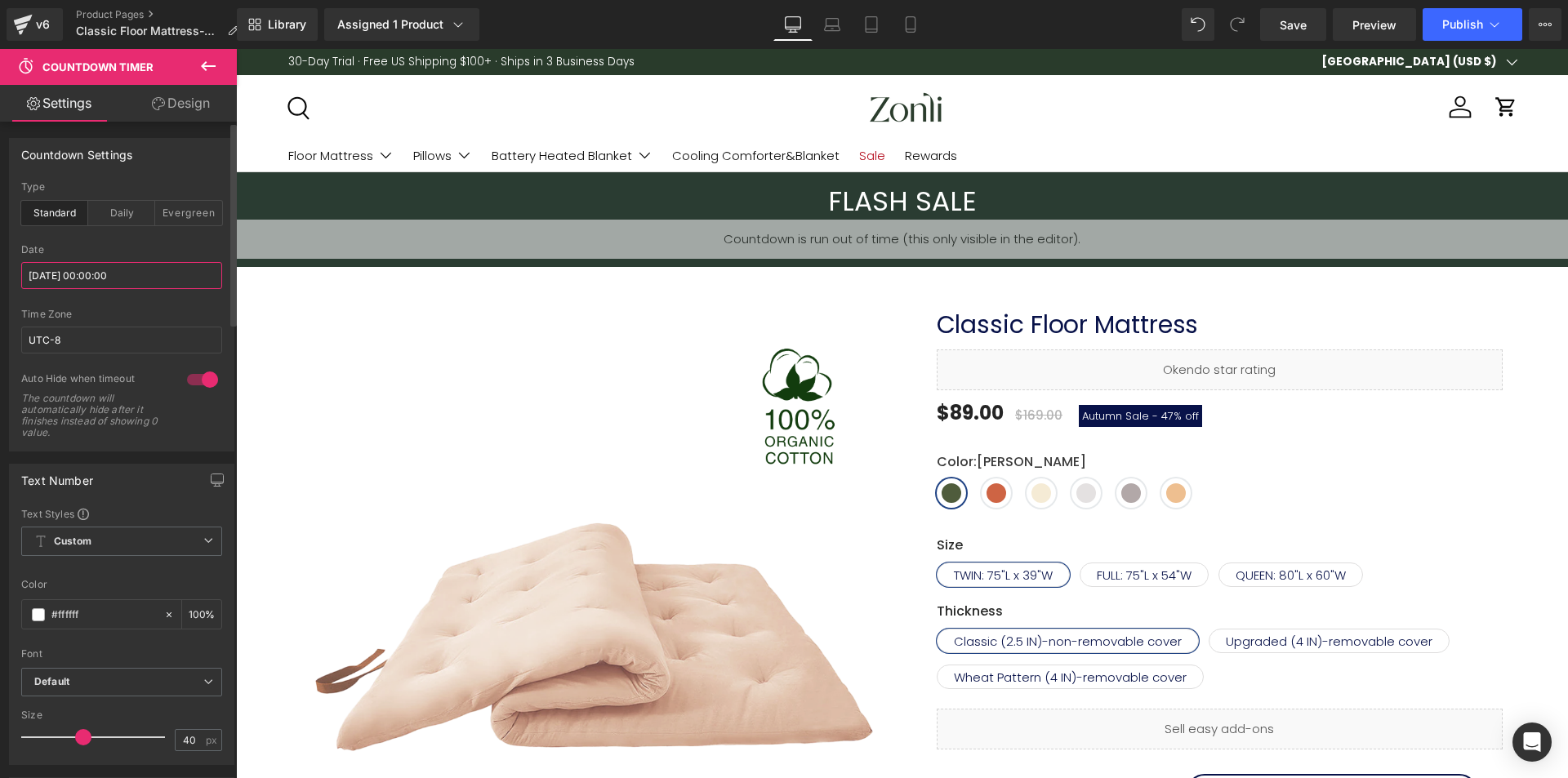
click at [141, 278] on input "[DATE] 00:00:00" at bounding box center [122, 276] width 201 height 27
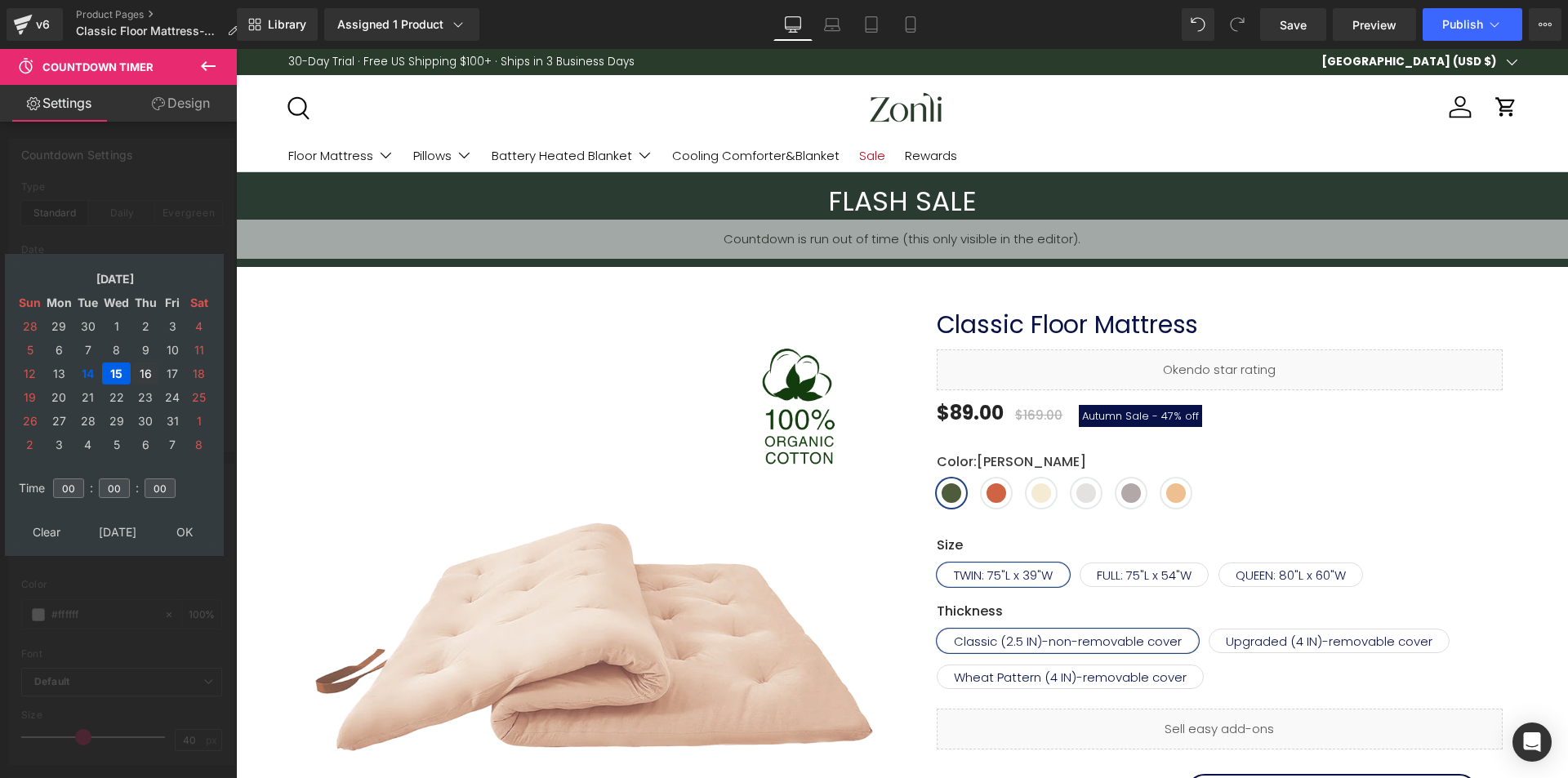
click at [146, 372] on td "16" at bounding box center [145, 373] width 26 height 22
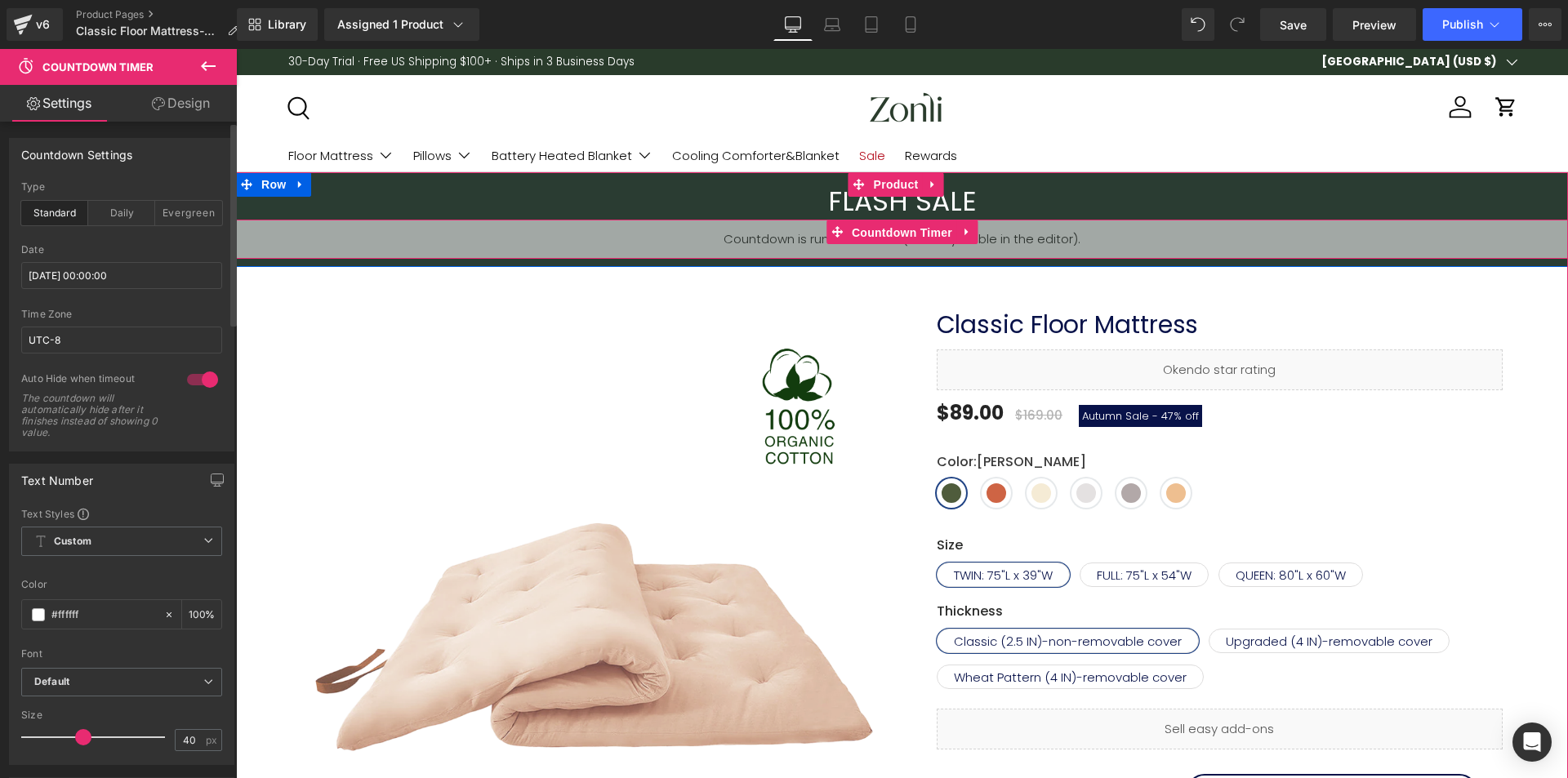
click at [925, 236] on span "Countdown Timer" at bounding box center [902, 233] width 108 height 24
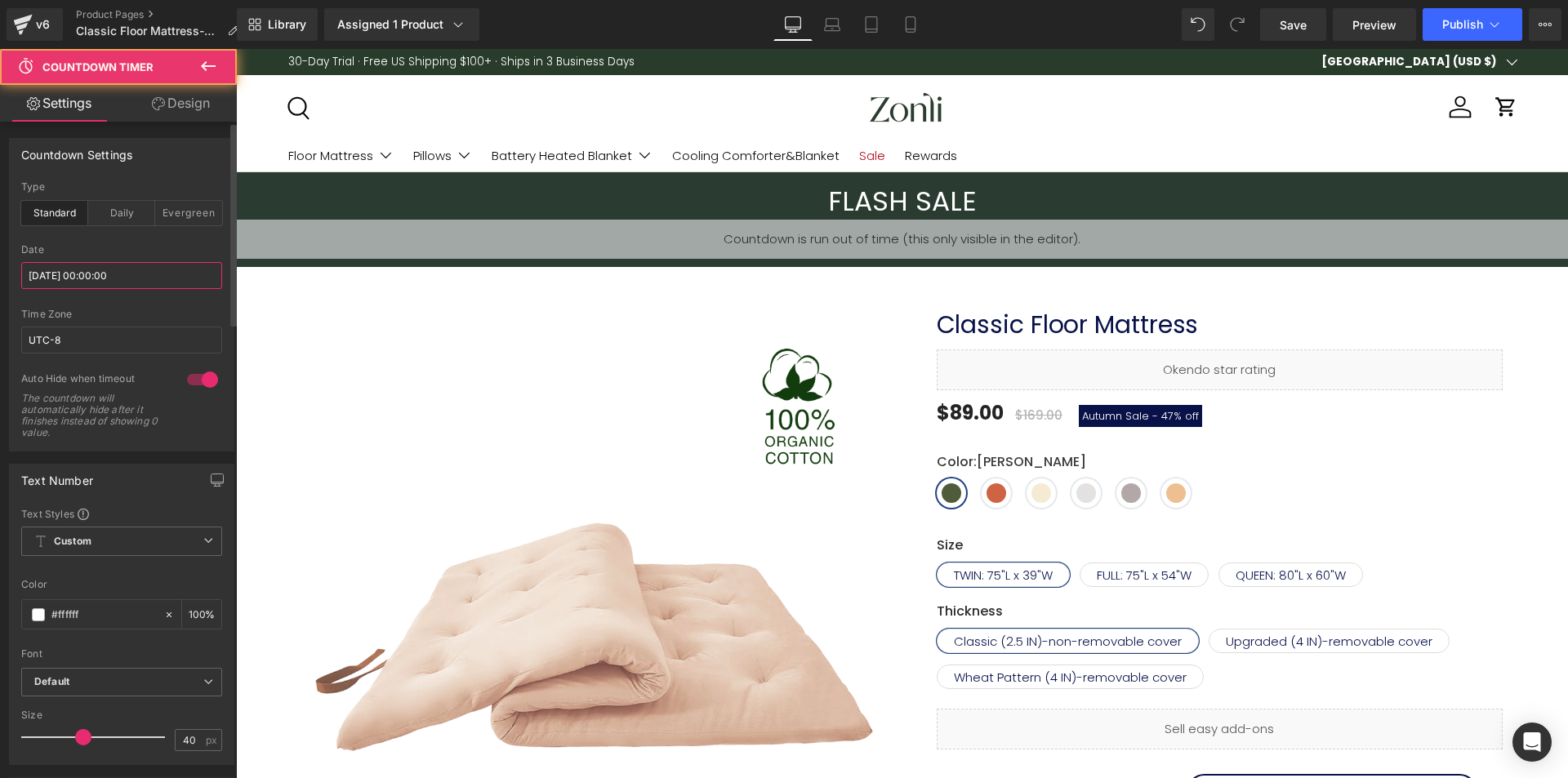
click at [148, 284] on input "[DATE] 00:00:00" at bounding box center [122, 276] width 201 height 27
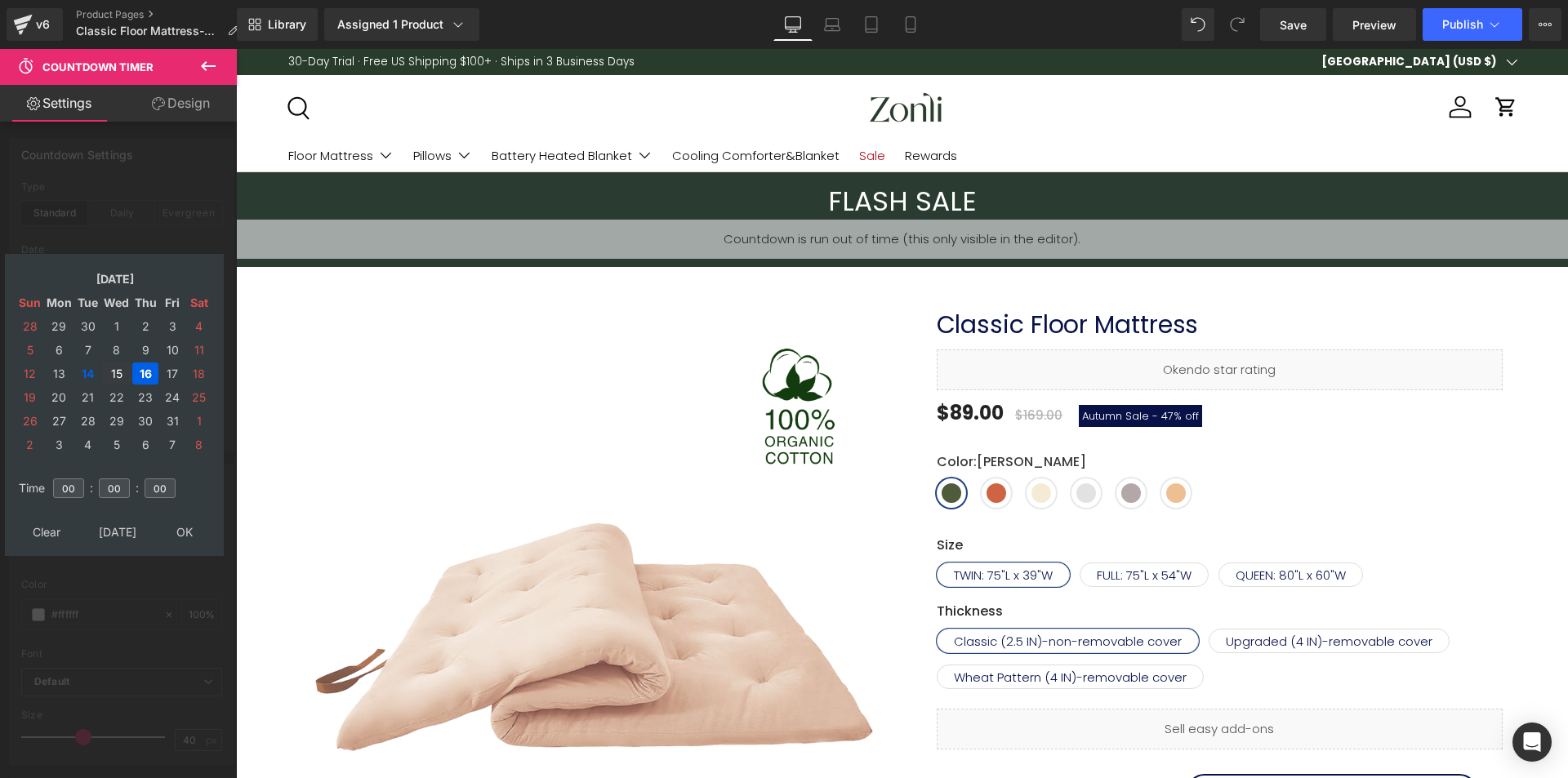
click at [119, 370] on td "15" at bounding box center [115, 373] width 28 height 22
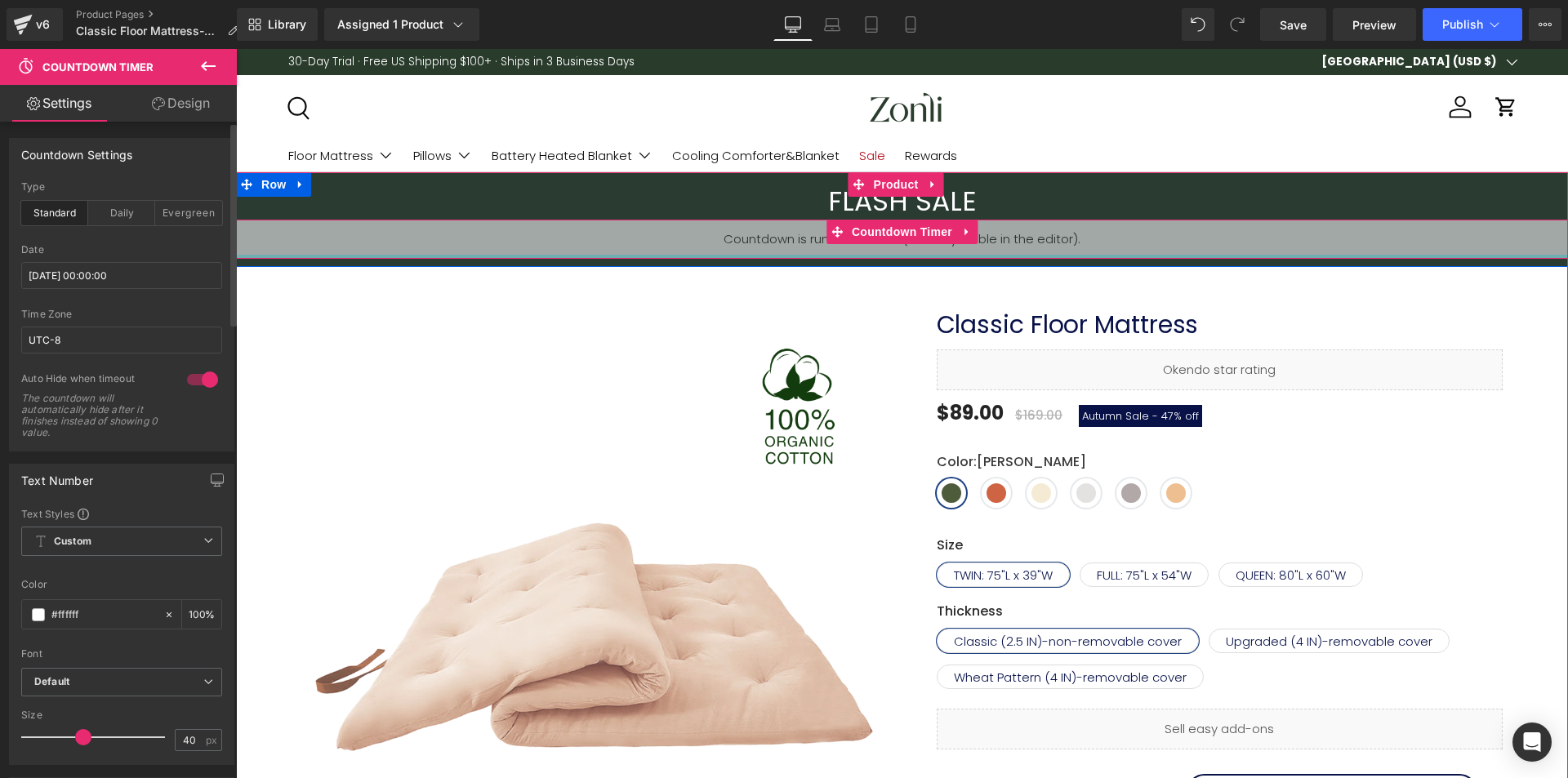
click at [871, 257] on div at bounding box center [902, 257] width 1332 height 4
click at [872, 244] on div "00 Days 00 Hours 00 Minutes 00 Seconds" at bounding box center [902, 239] width 1332 height 39
click at [877, 232] on span "Countdown Timer" at bounding box center [902, 232] width 108 height 24
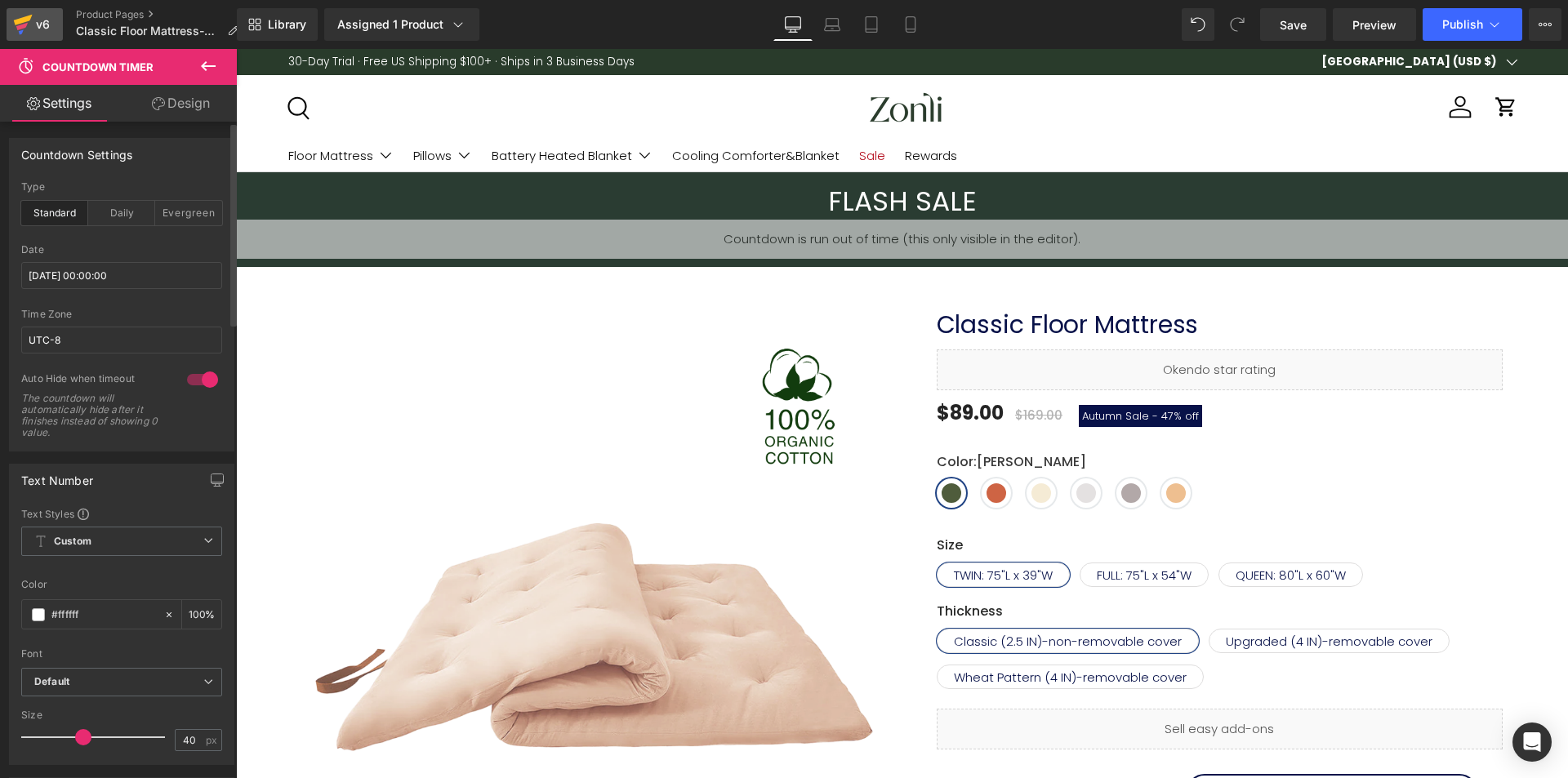
click at [51, 29] on div "v6" at bounding box center [42, 24] width 21 height 22
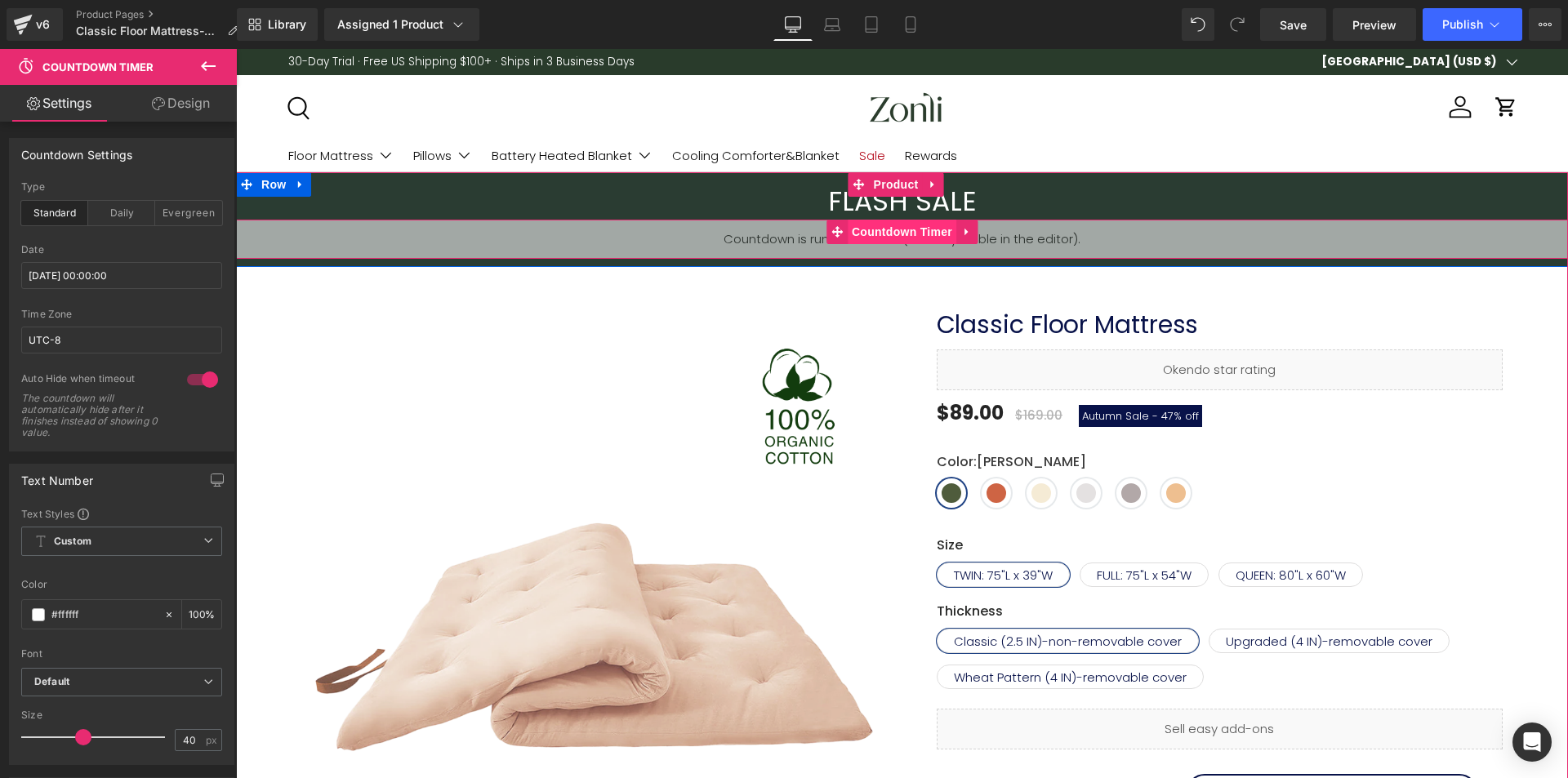
click at [873, 231] on span "Countdown Timer" at bounding box center [902, 232] width 108 height 24
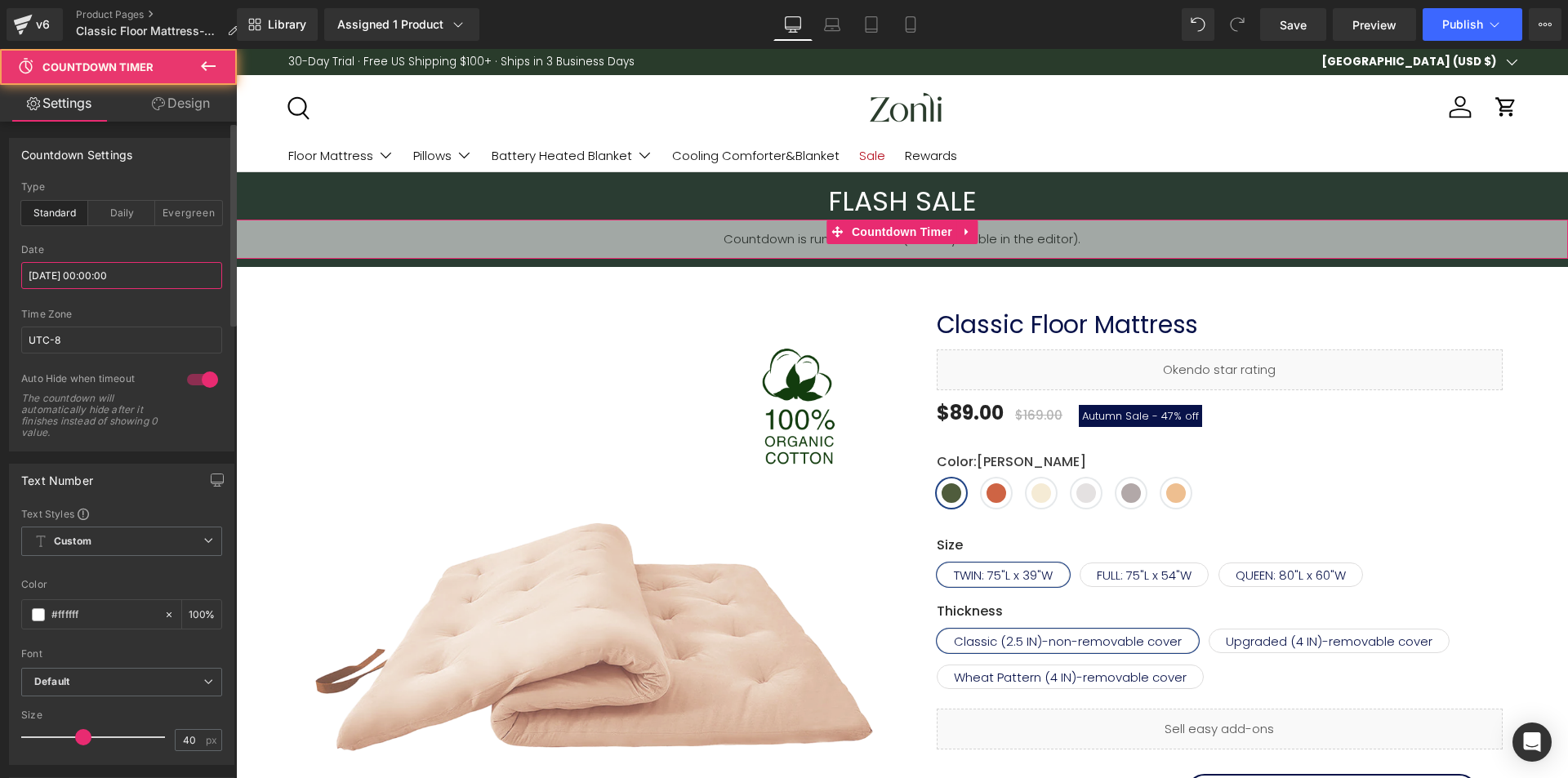
click at [146, 283] on input "[DATE] 00:00:00" at bounding box center [122, 276] width 201 height 27
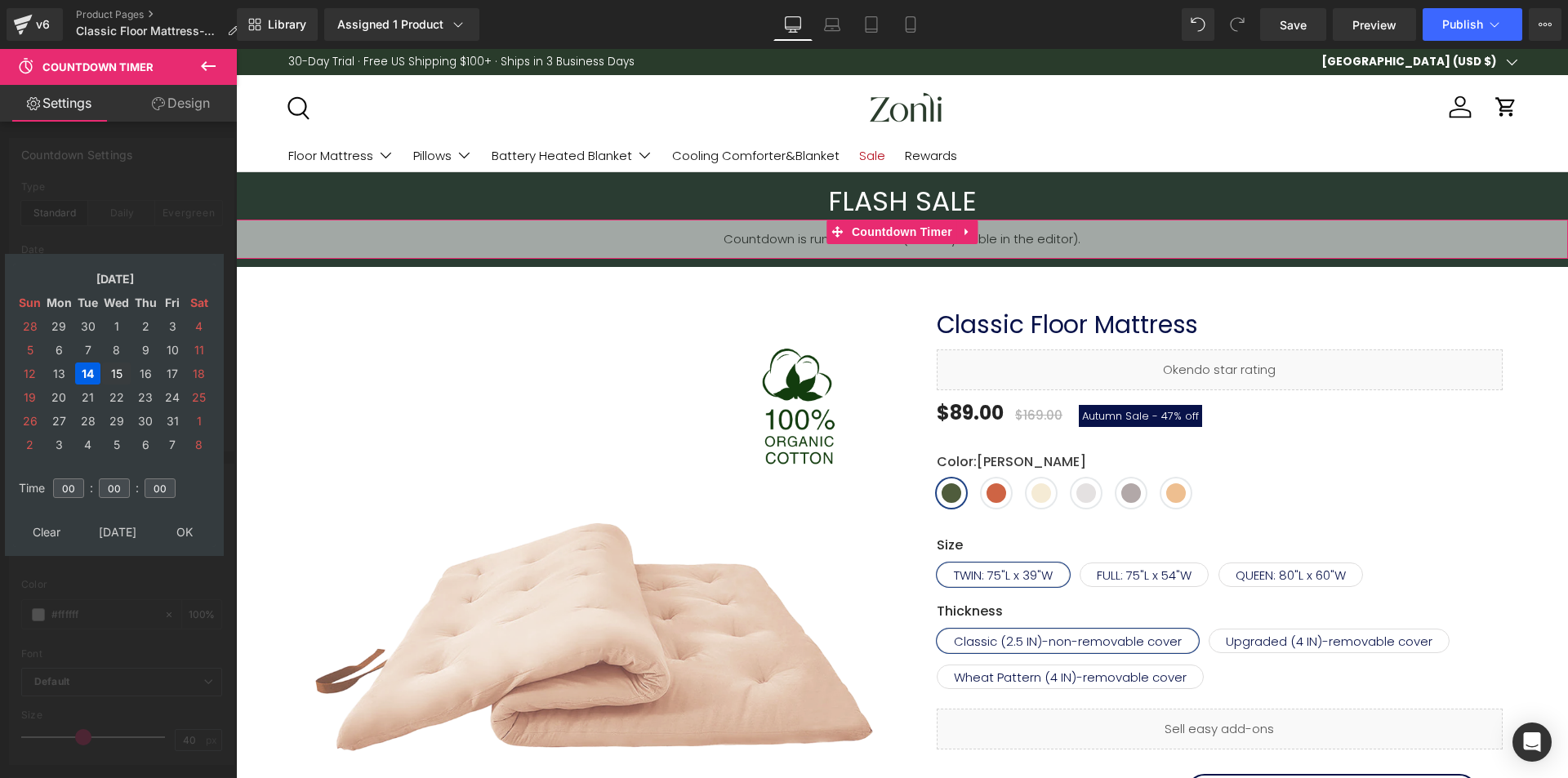
click at [106, 371] on td "15" at bounding box center [115, 373] width 28 height 22
type input "[DATE] 00:00:00"
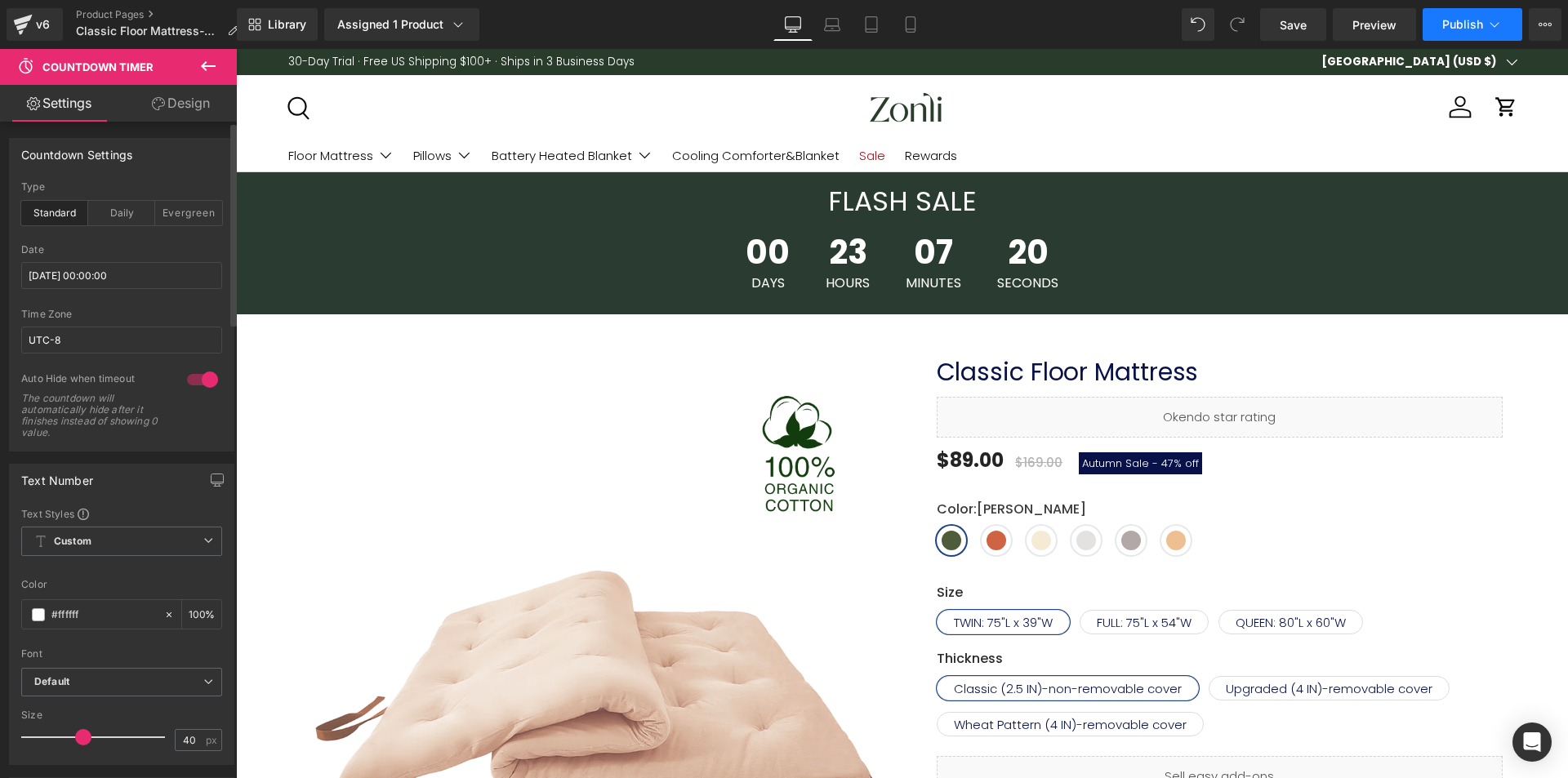
click at [1471, 31] on button "Publish" at bounding box center [1472, 23] width 100 height 32
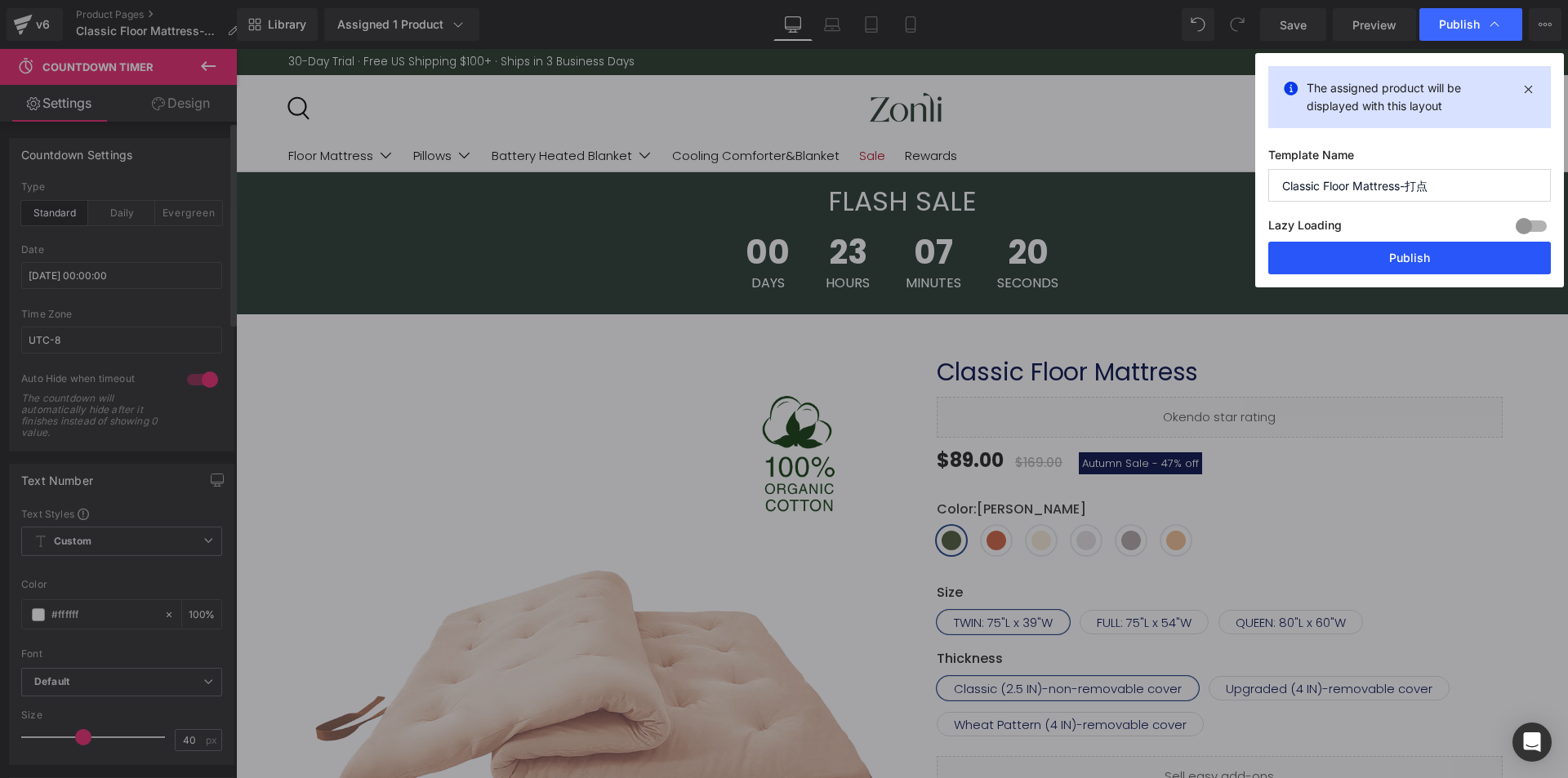
drag, startPoint x: 1427, startPoint y: 261, endPoint x: 1198, endPoint y: 192, distance: 239.2
click at [1427, 261] on button "Publish" at bounding box center [1409, 257] width 282 height 32
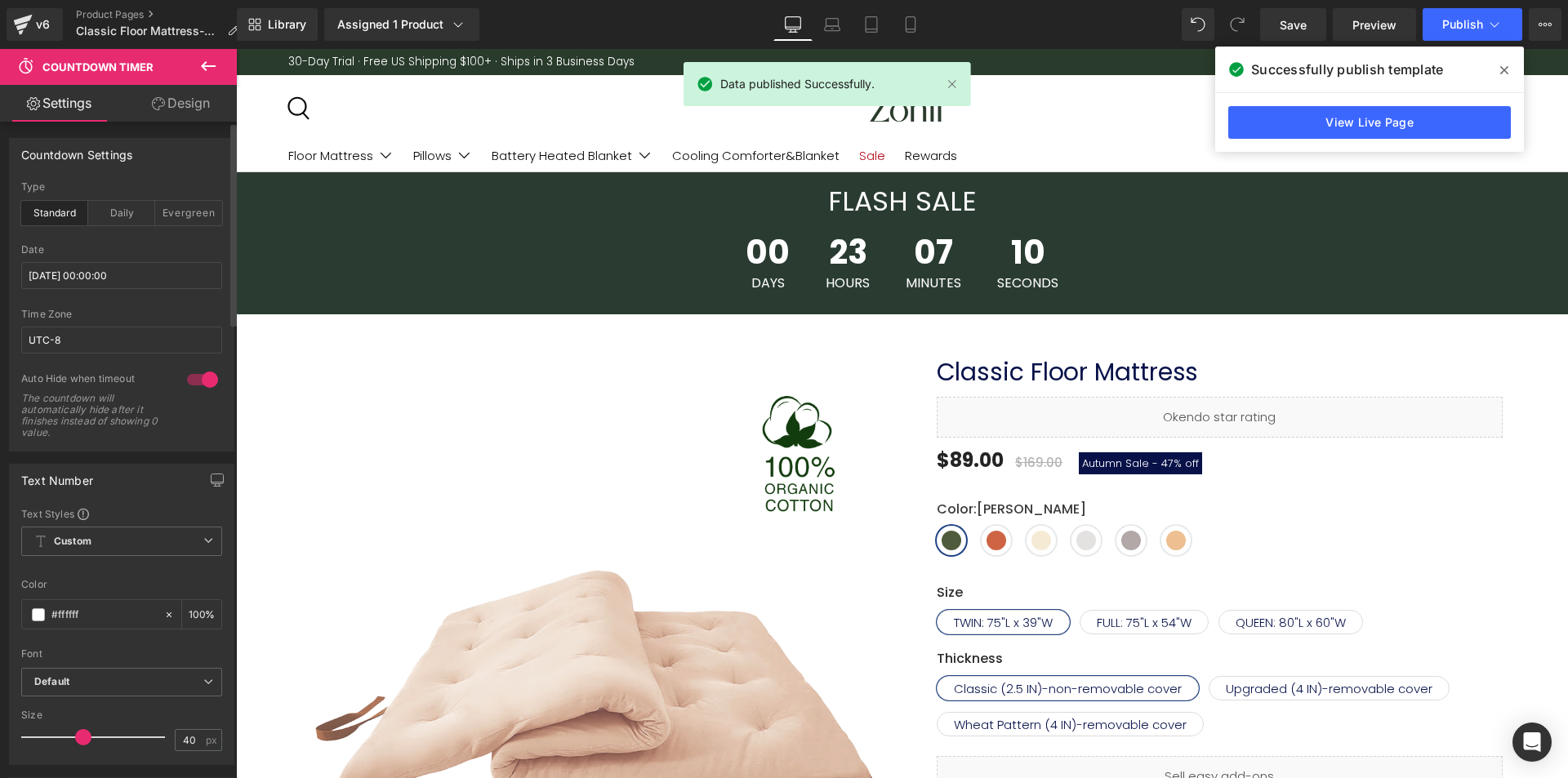
click at [1504, 67] on icon at bounding box center [1504, 69] width 8 height 13
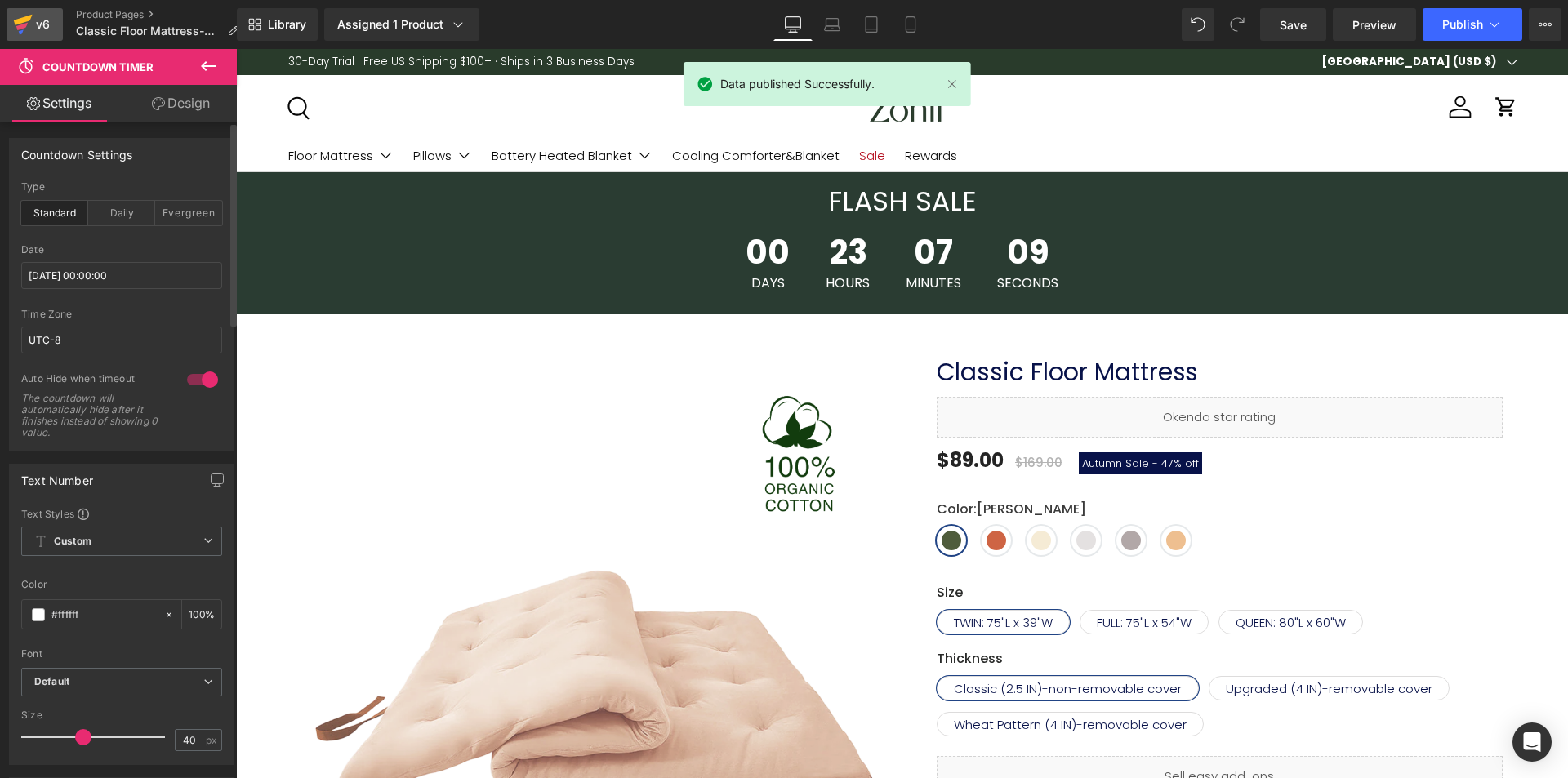
click at [42, 27] on div "v6" at bounding box center [42, 24] width 21 height 22
